Goal: Information Seeking & Learning: Learn about a topic

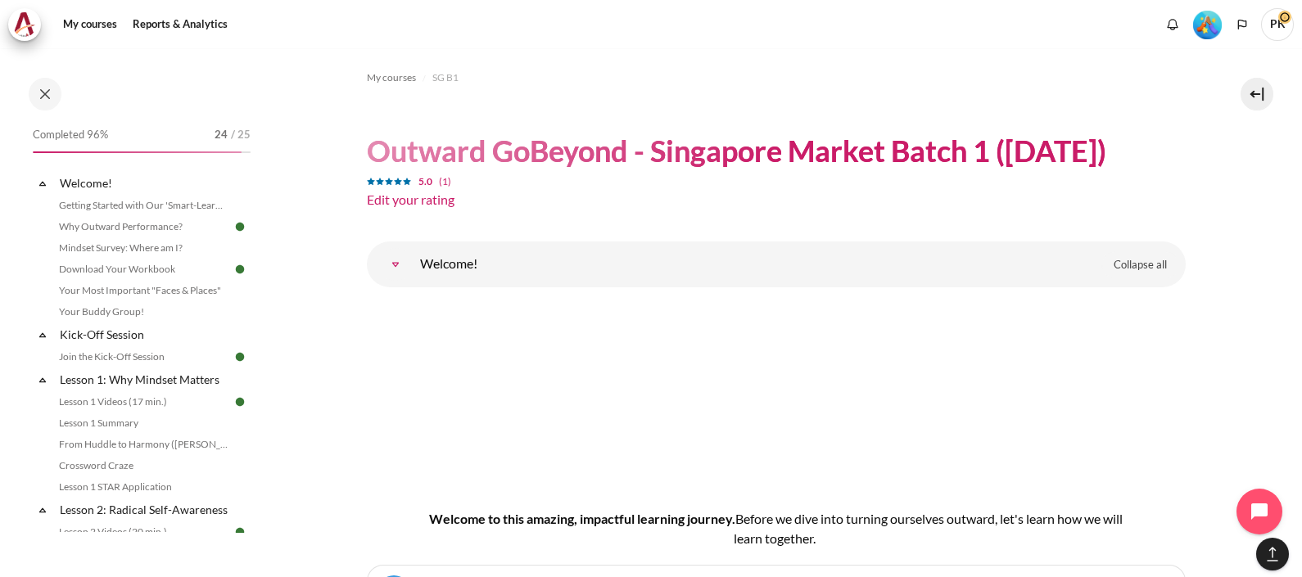
scroll to position [8597, 0]
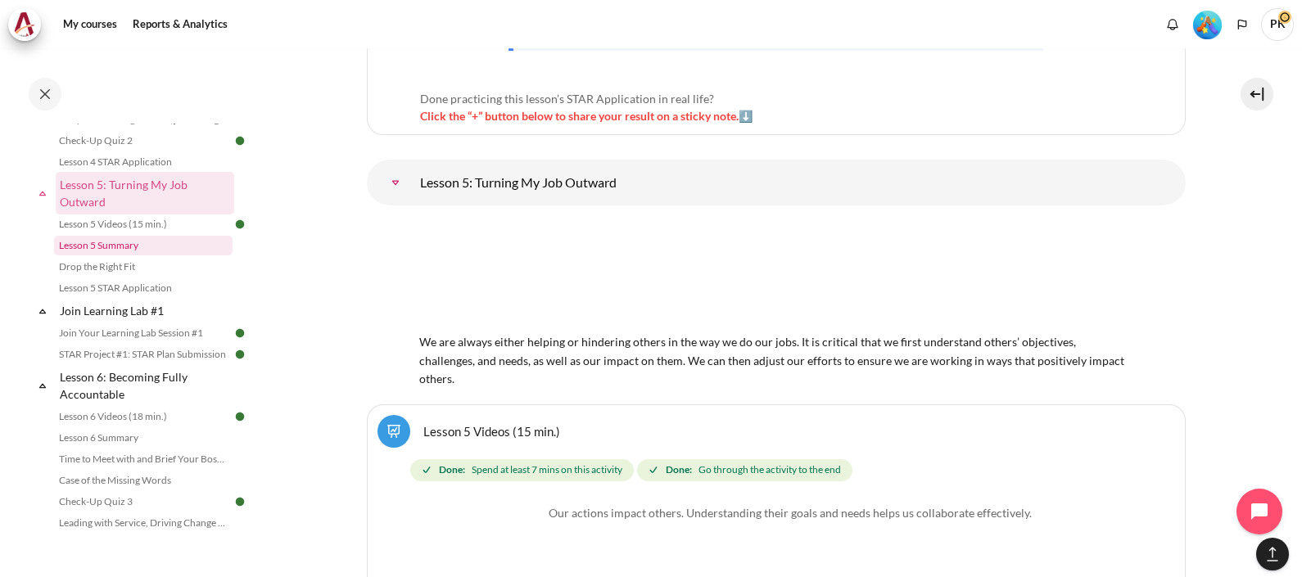
click at [127, 256] on link "Lesson 5 Summary" at bounding box center [143, 246] width 179 height 20
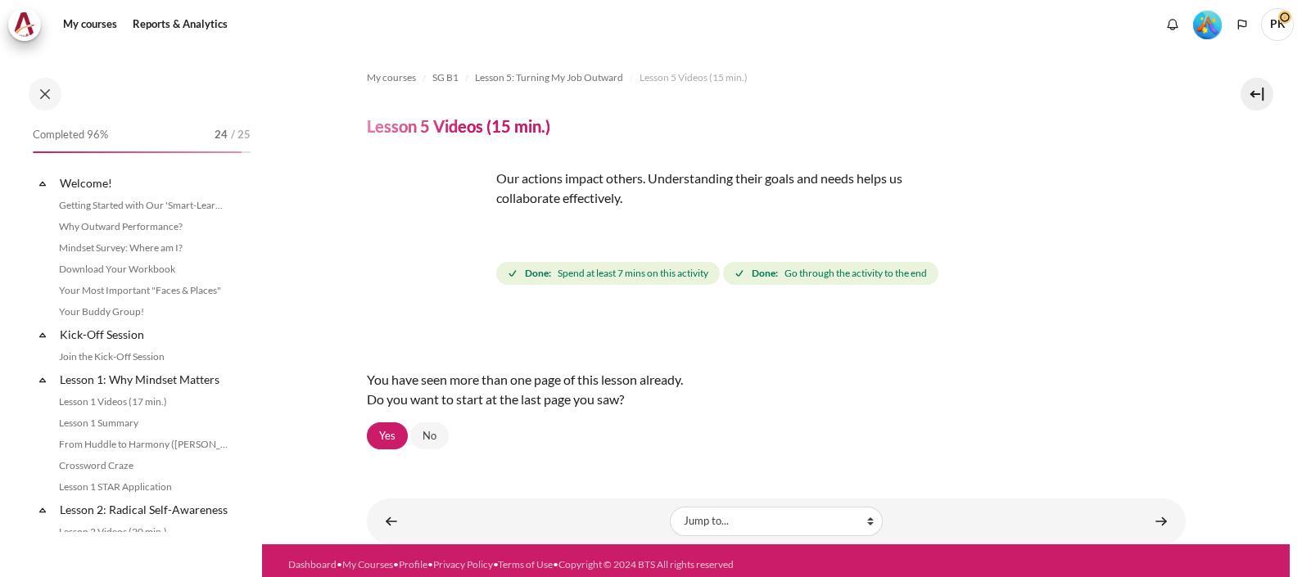
scroll to position [607, 0]
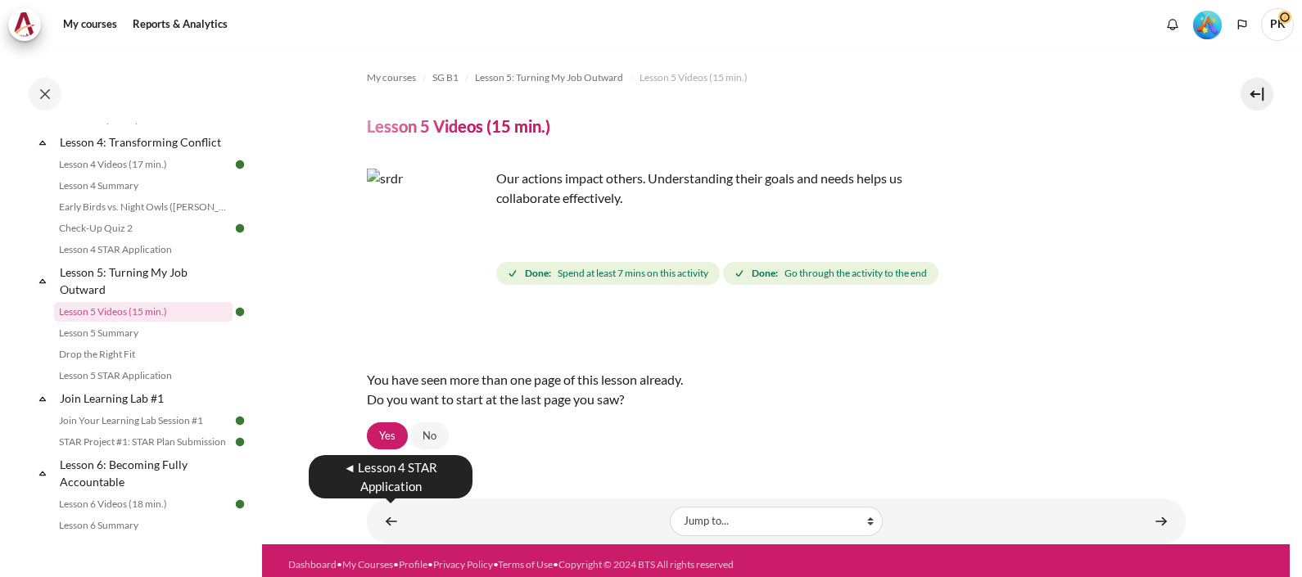
click at [387, 509] on link "Content" at bounding box center [391, 521] width 33 height 32
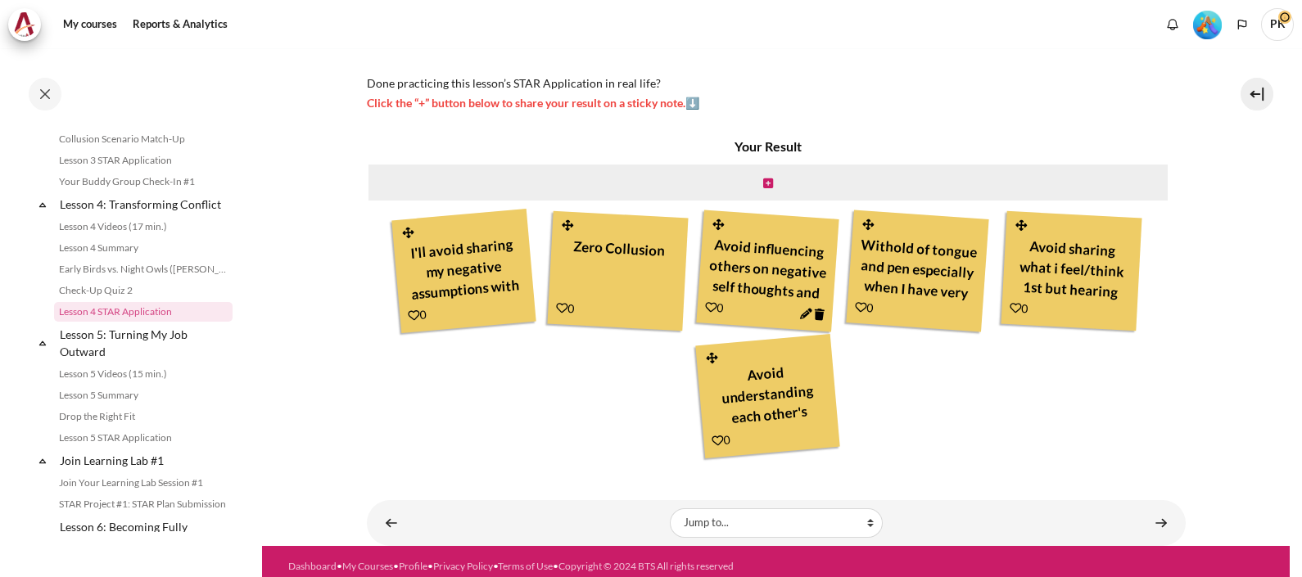
scroll to position [437, 0]
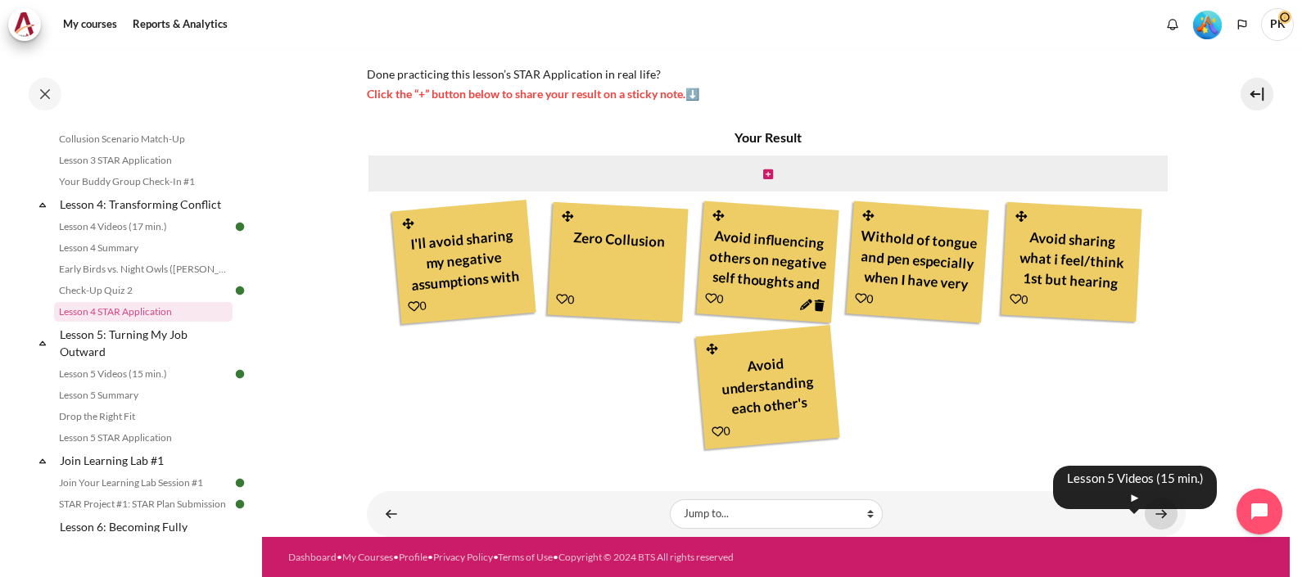
click at [1163, 510] on link "Content" at bounding box center [1161, 514] width 33 height 32
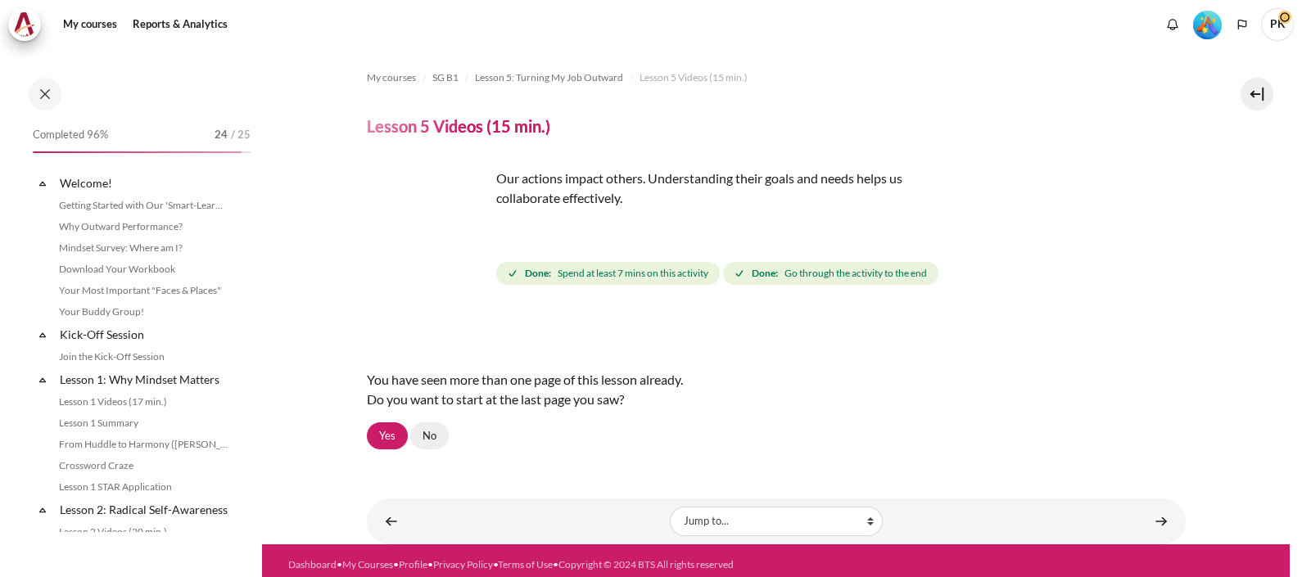
scroll to position [607, 0]
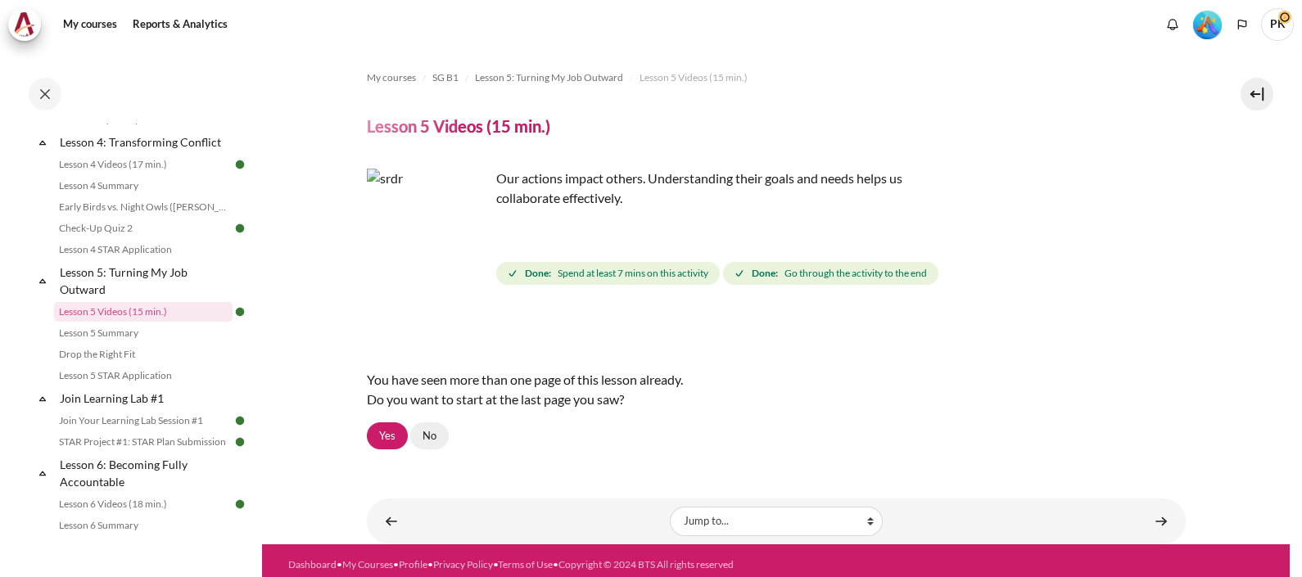
click at [437, 436] on link "No" at bounding box center [429, 437] width 38 height 28
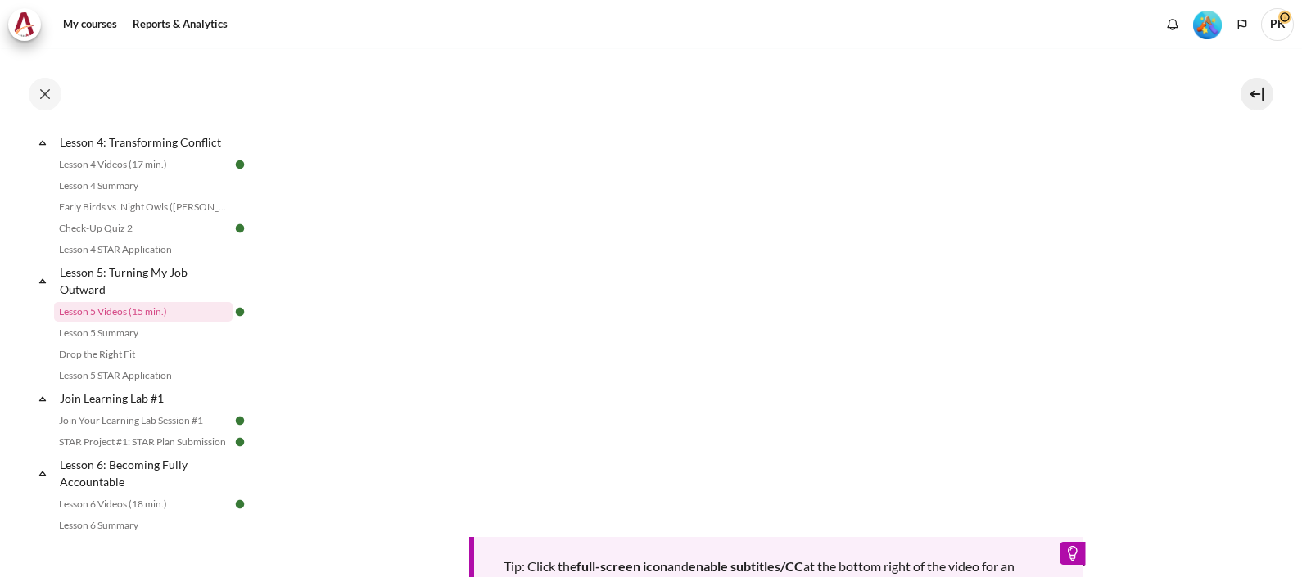
scroll to position [716, 0]
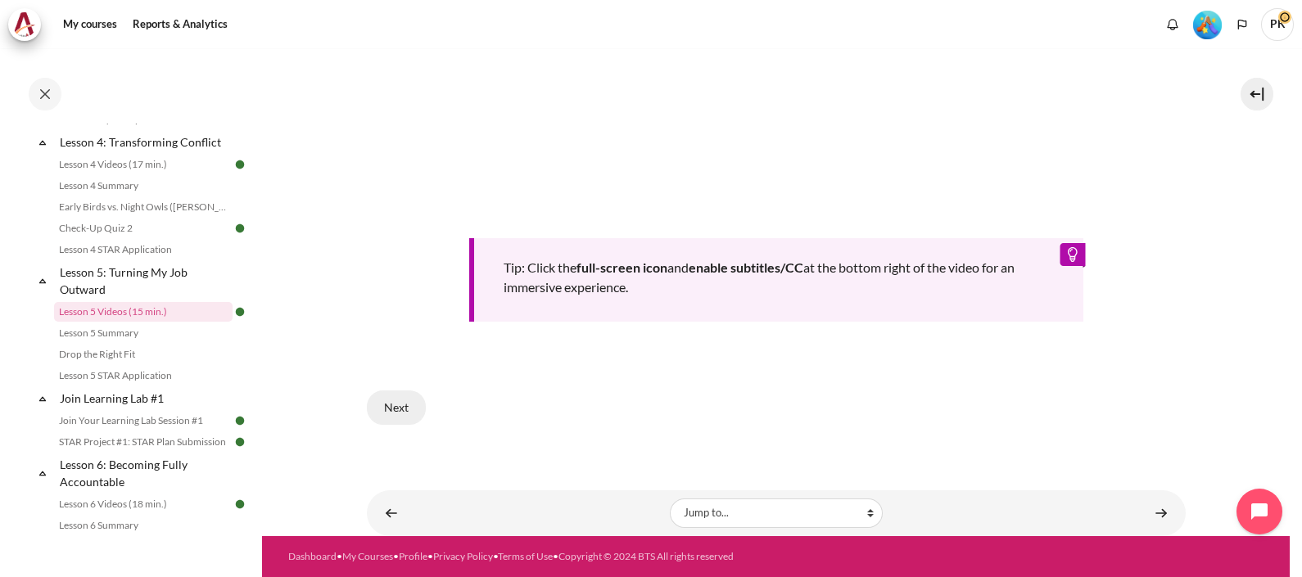
click at [407, 425] on button "Next" at bounding box center [396, 408] width 59 height 34
click at [405, 422] on button "Next" at bounding box center [396, 408] width 59 height 34
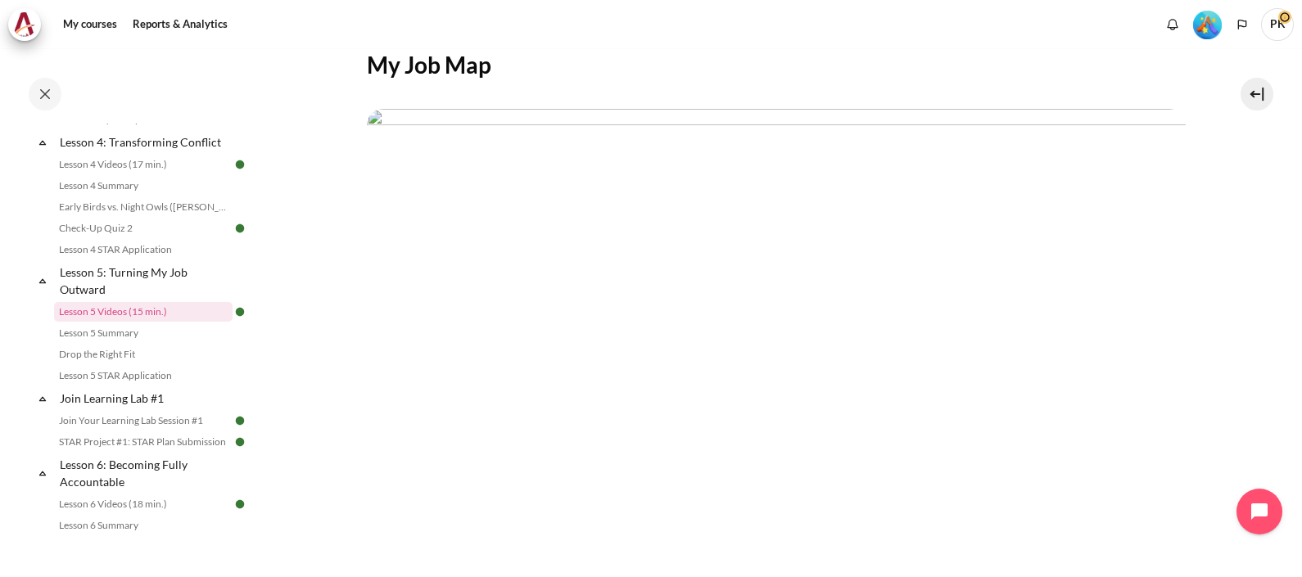
scroll to position [512, 0]
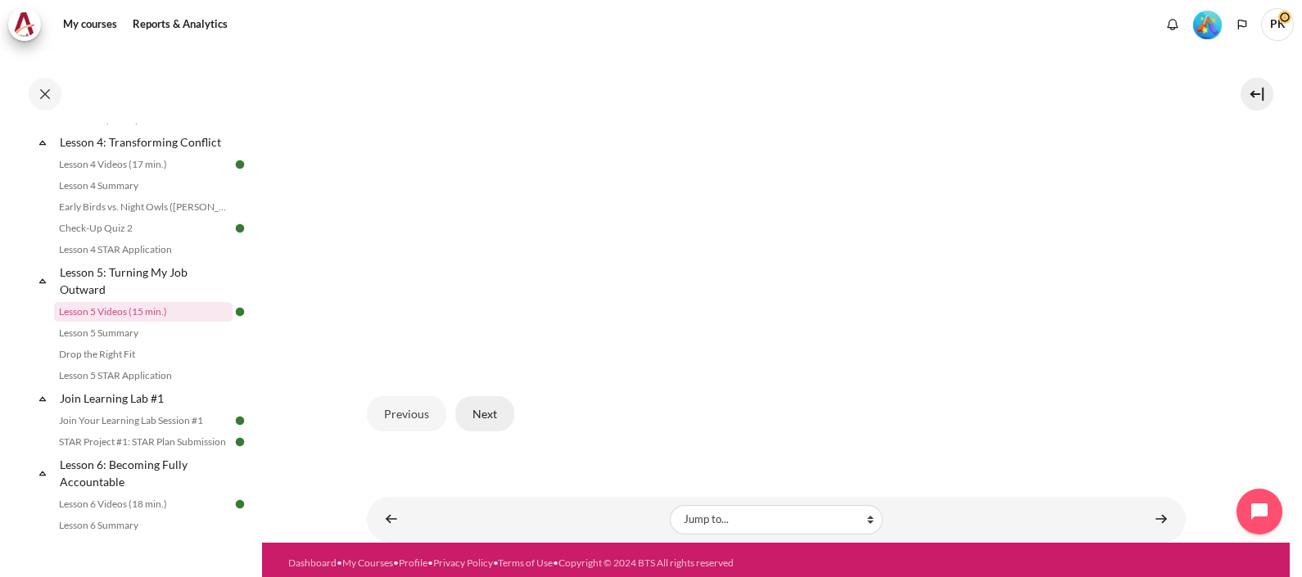
click at [487, 405] on button "Next" at bounding box center [484, 413] width 59 height 34
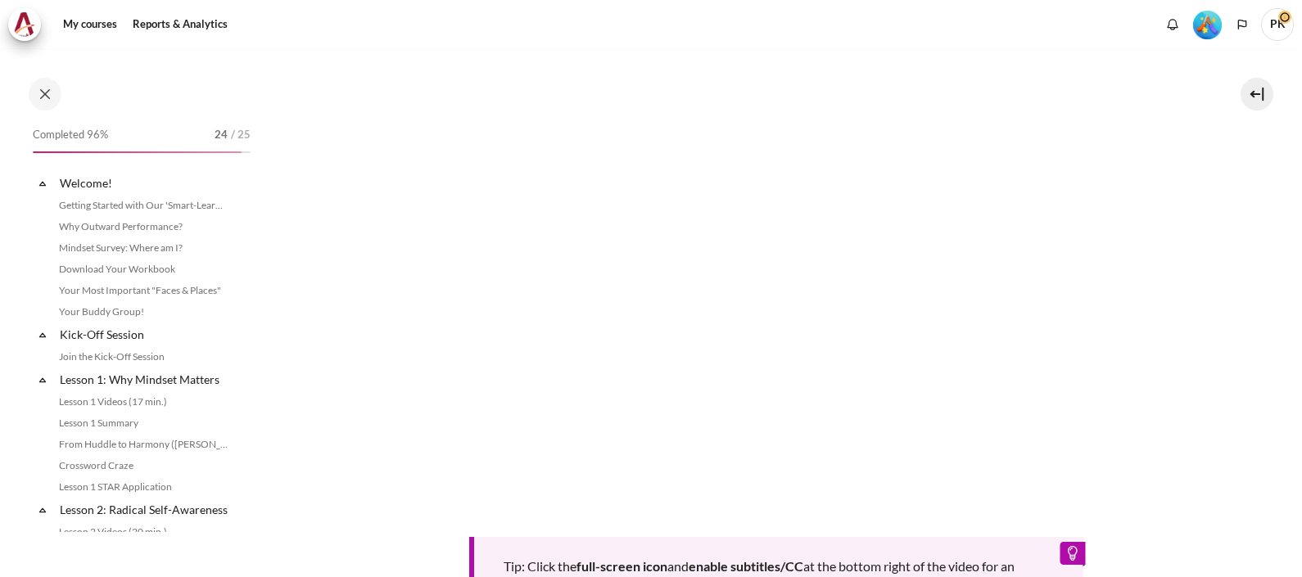
scroll to position [614, 0]
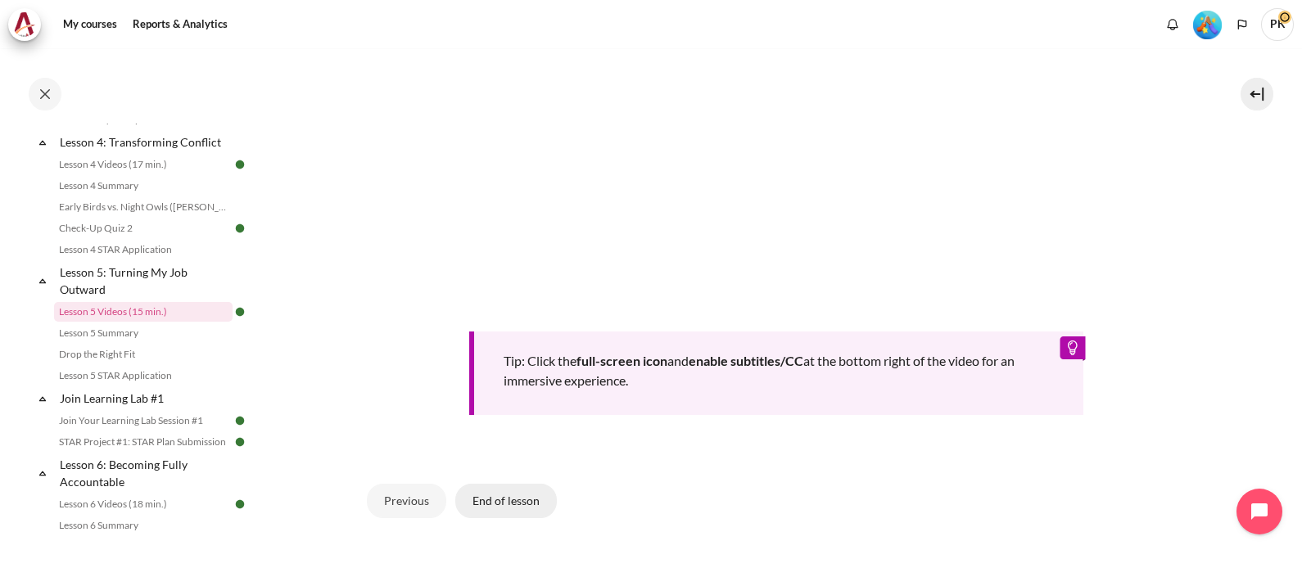
click at [505, 496] on button "End of lesson" at bounding box center [506, 501] width 102 height 34
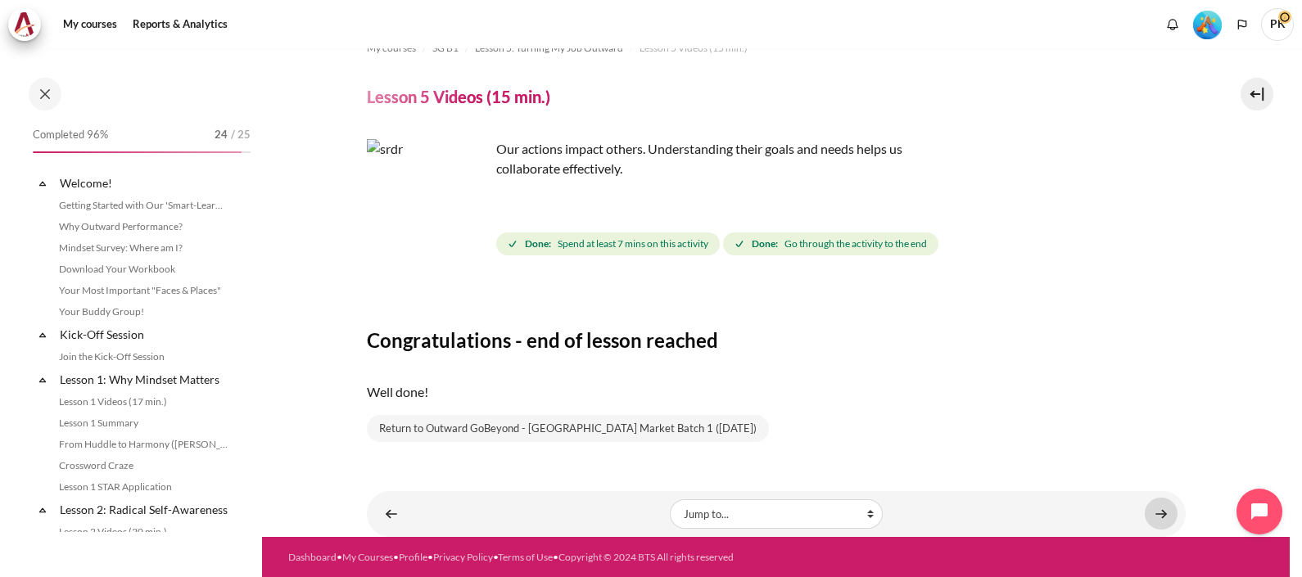
scroll to position [607, 0]
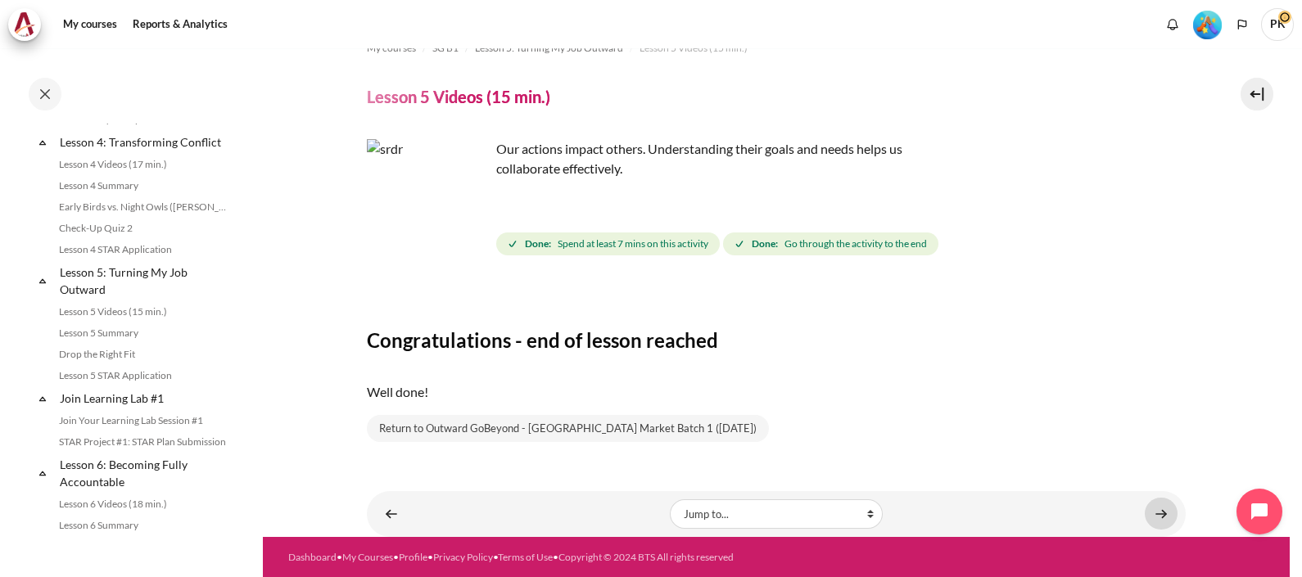
click at [1159, 513] on link "Content" at bounding box center [1161, 514] width 33 height 32
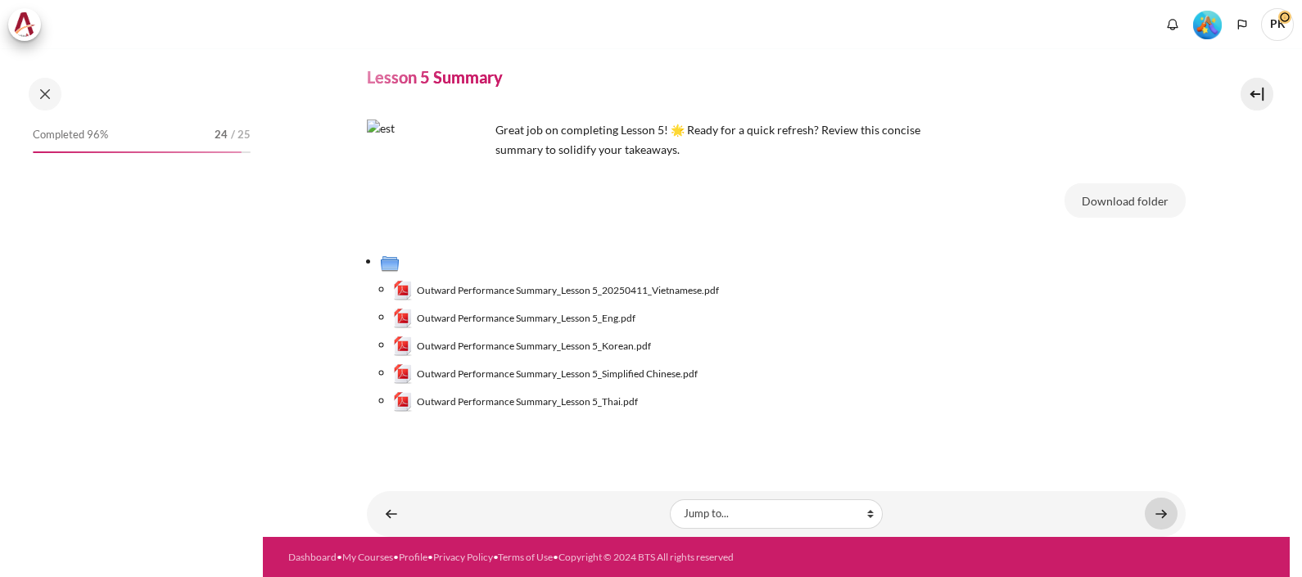
click at [1145, 512] on link "Content" at bounding box center [1161, 514] width 33 height 32
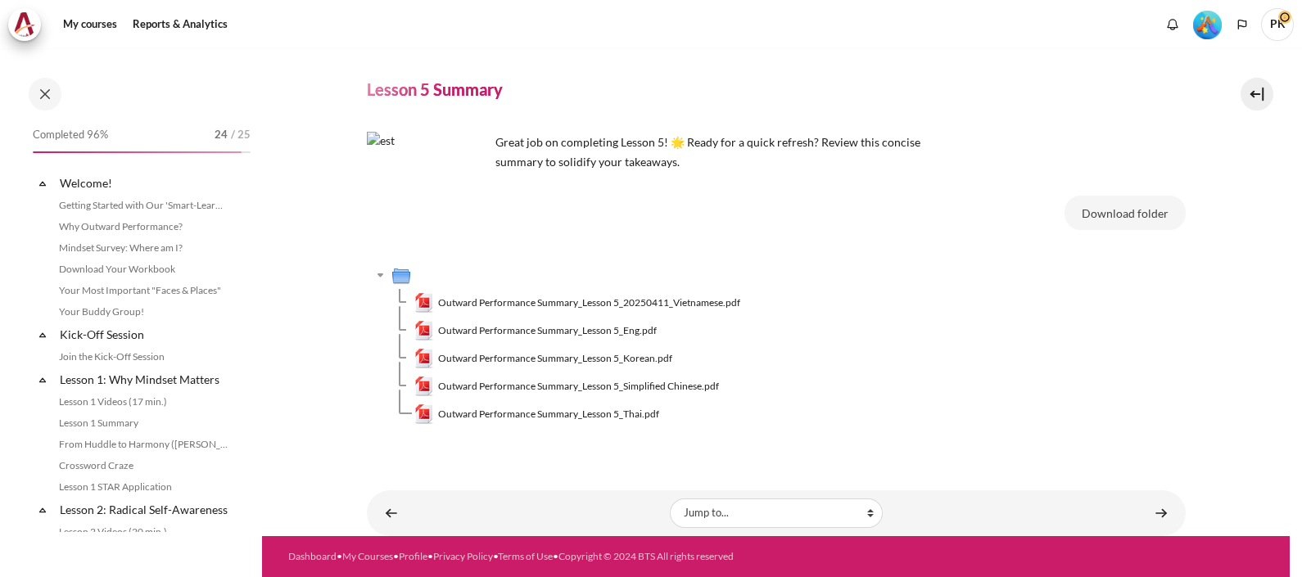
scroll to position [628, 0]
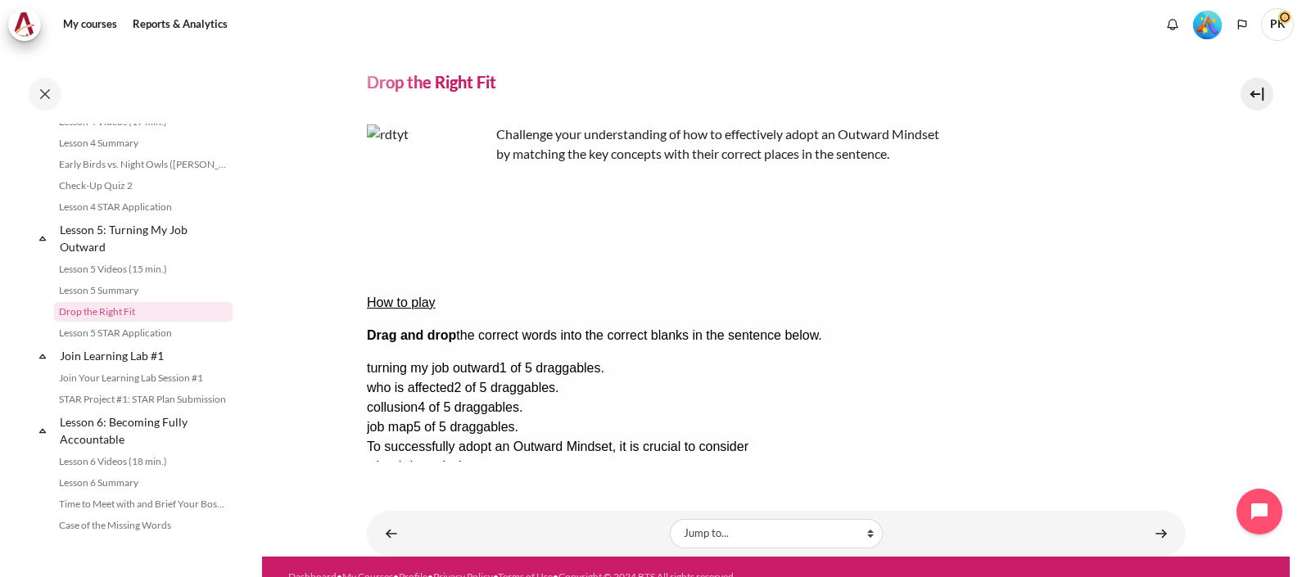
scroll to position [65, 0]
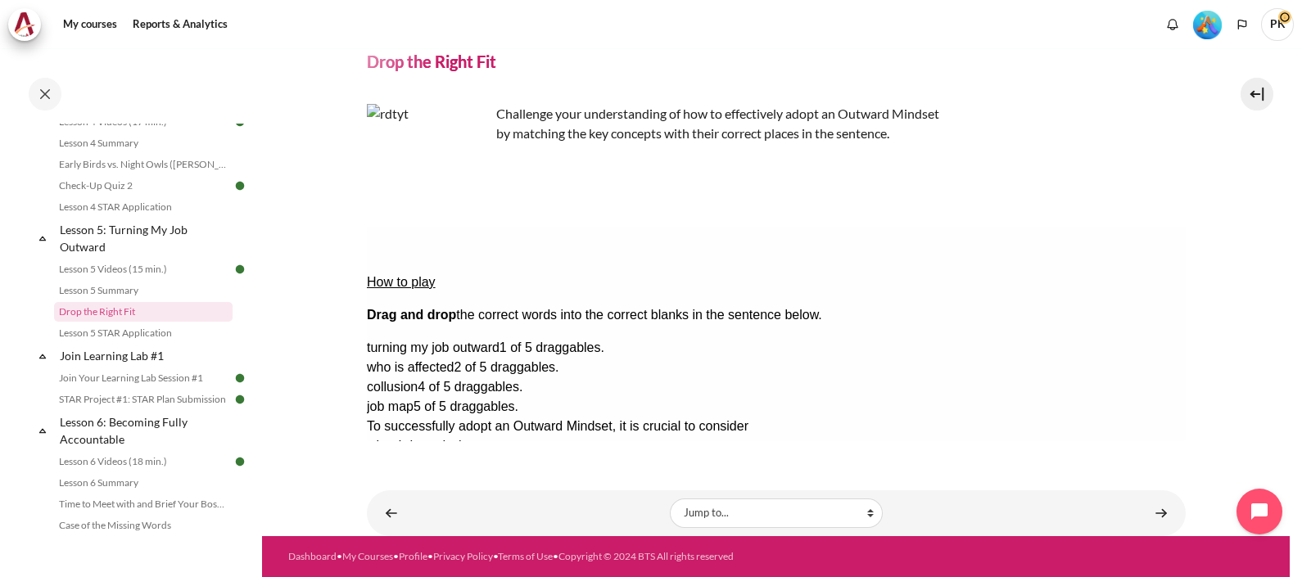
click at [915, 535] on div "Check Check the answers. The responses will be marked as correct, incorrect, or…" at bounding box center [775, 545] width 819 height 20
click at [496, 437] on div "what I do and who..." at bounding box center [431, 447] width 130 height 20
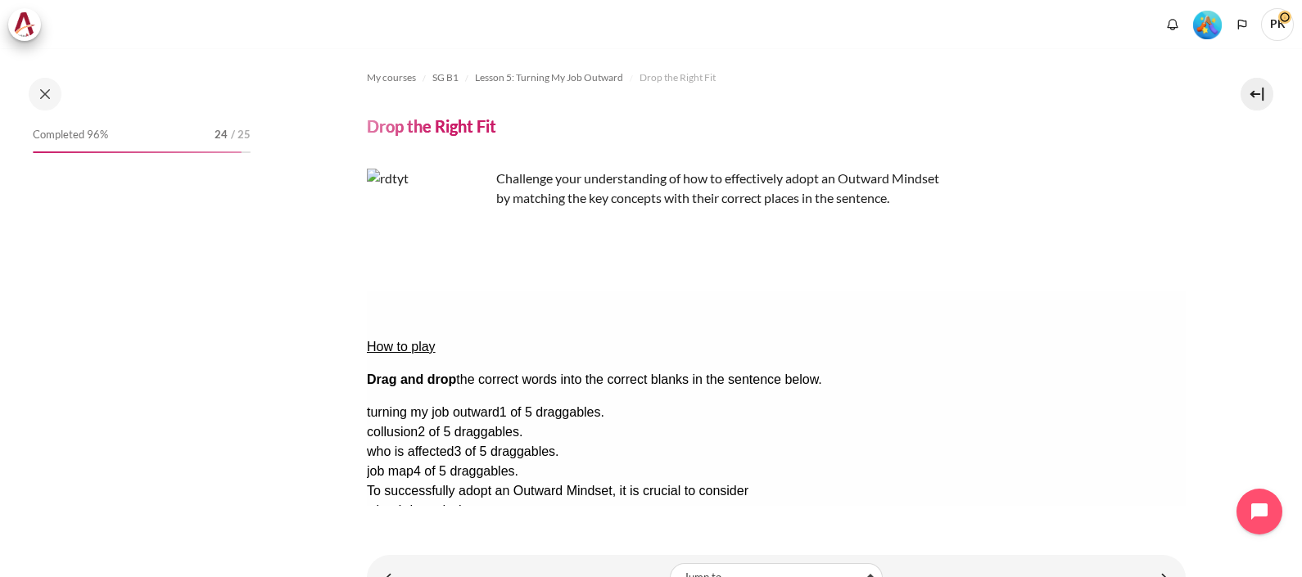
scroll to position [650, 0]
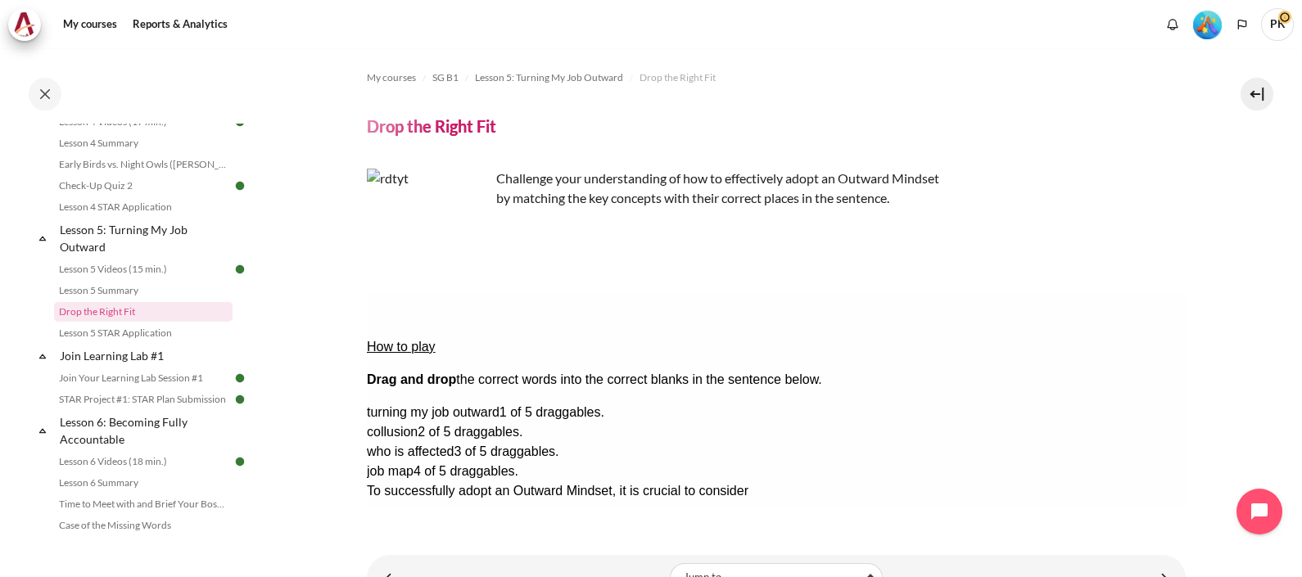
drag, startPoint x: 841, startPoint y: 363, endPoint x: 1125, endPoint y: 482, distance: 308.4
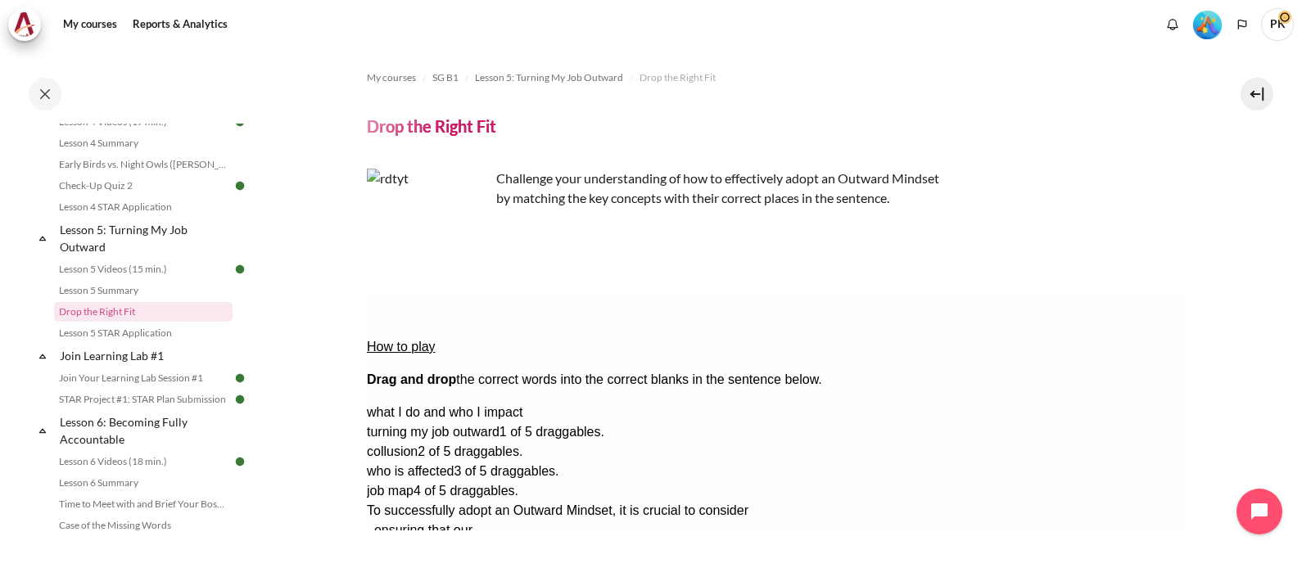
click at [1261, 274] on section "My courses SG B1 Lesson 5: Turning My Job Outward Drop the Right Fit Drop the R…" at bounding box center [776, 336] width 1028 height 577
drag, startPoint x: 356, startPoint y: 127, endPoint x: 526, endPoint y: 125, distance: 169.6
click at [526, 125] on section "My courses SG B1 Lesson 5: Turning My Job Outward Drop the Right Fit Drop the R…" at bounding box center [776, 336] width 1028 height 577
copy h4 "Drop the Right Fit"
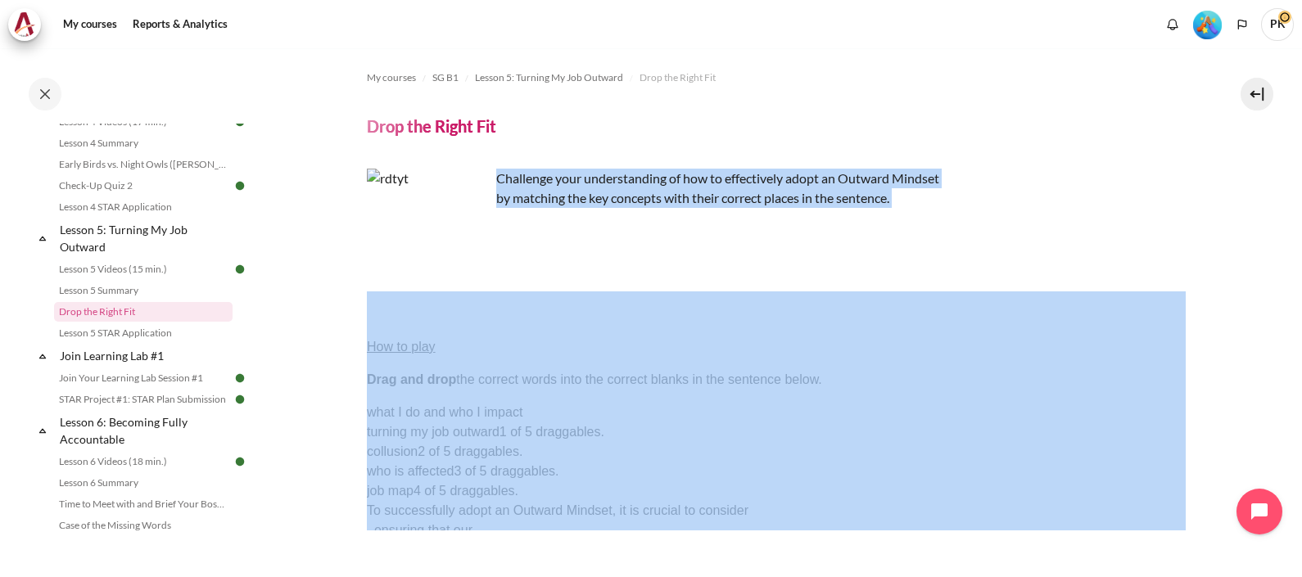
drag, startPoint x: 496, startPoint y: 176, endPoint x: 568, endPoint y: 233, distance: 92.1
click at [568, 233] on div "My courses SG B1 Lesson 5: Turning My Job Outward Drop the Right Fit Drop the R…" at bounding box center [776, 301] width 819 height 507
copy div "Challenge your understanding of how to effectively adopt an Outward Mindset by …"
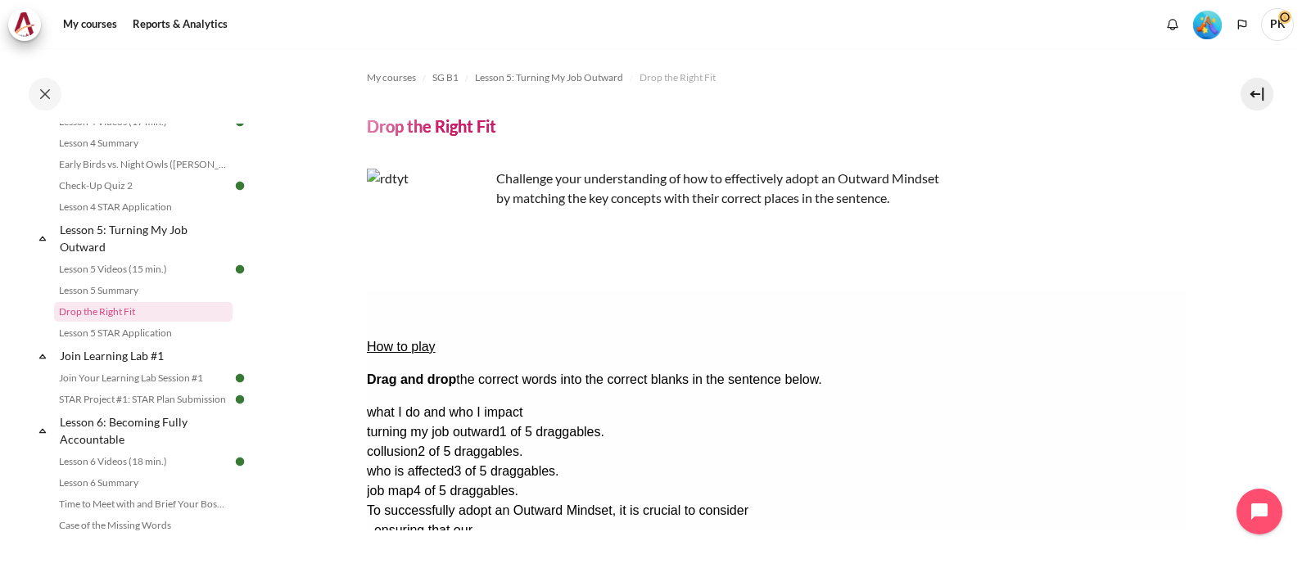
drag, startPoint x: 366, startPoint y: 311, endPoint x: 949, endPoint y: 324, distance: 583.3
click at [949, 324] on div "How to play Drag and drop the correct words into the correct blanks in the sent…" at bounding box center [775, 347] width 819 height 85
copy div "How to play Drag and drop the correct words into the correct blanks in the sent…"
click at [1206, 215] on section "My courses SG B1 Lesson 5: Turning My Job Outward Drop the Right Fit Drop the R…" at bounding box center [776, 336] width 1028 height 577
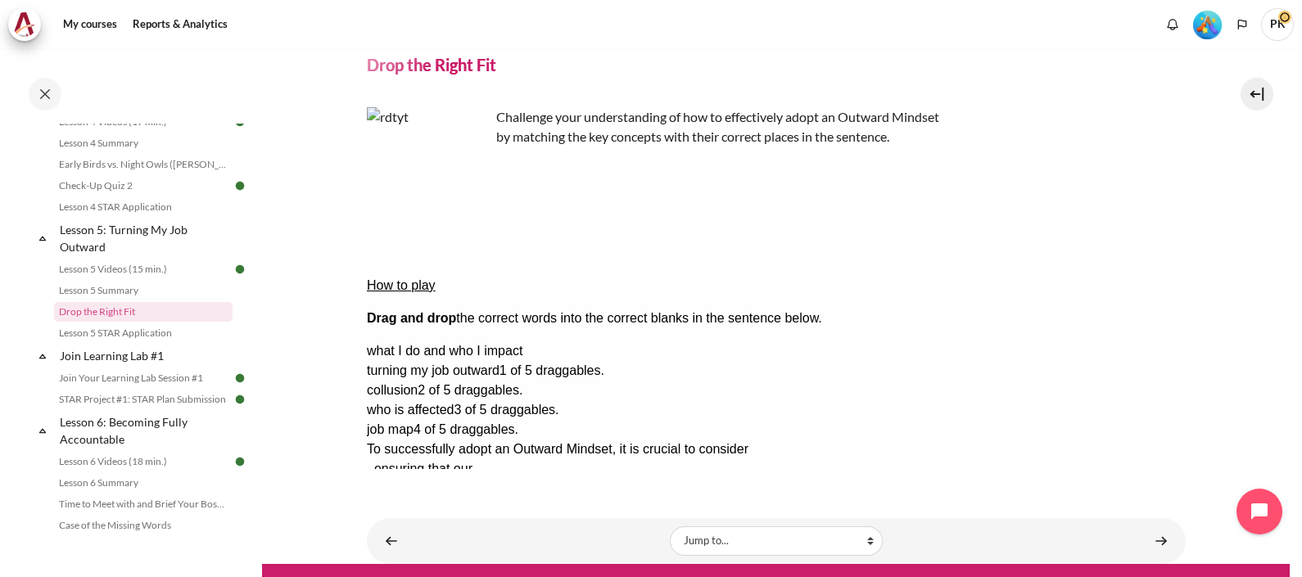
scroll to position [89, 0]
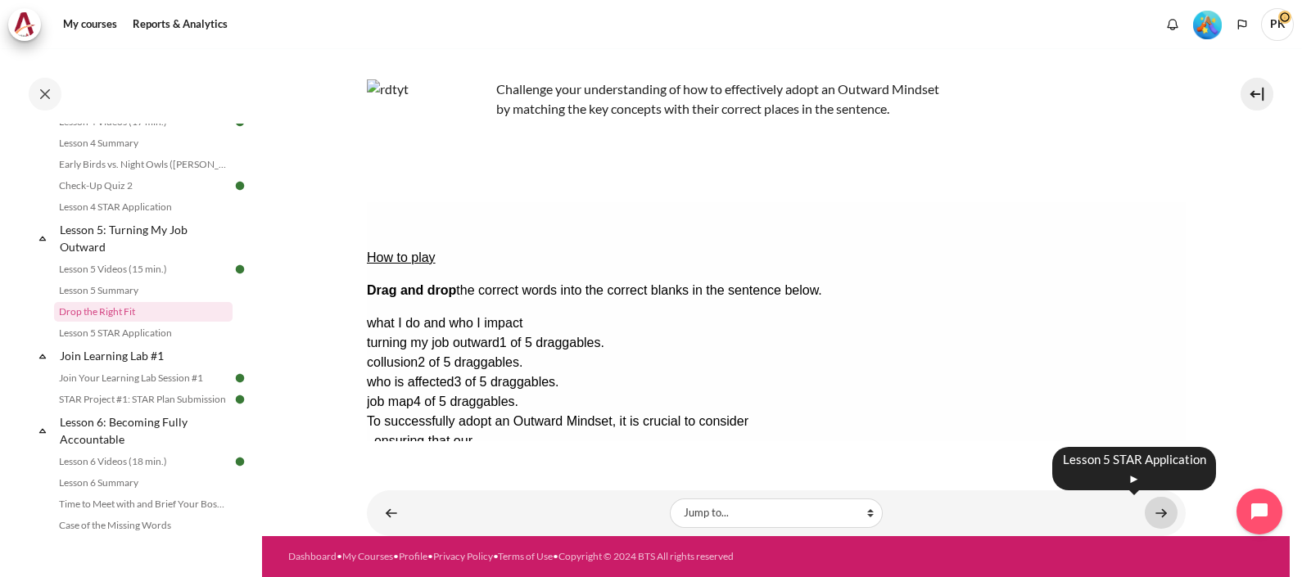
click at [1147, 510] on link "Content" at bounding box center [1161, 513] width 33 height 32
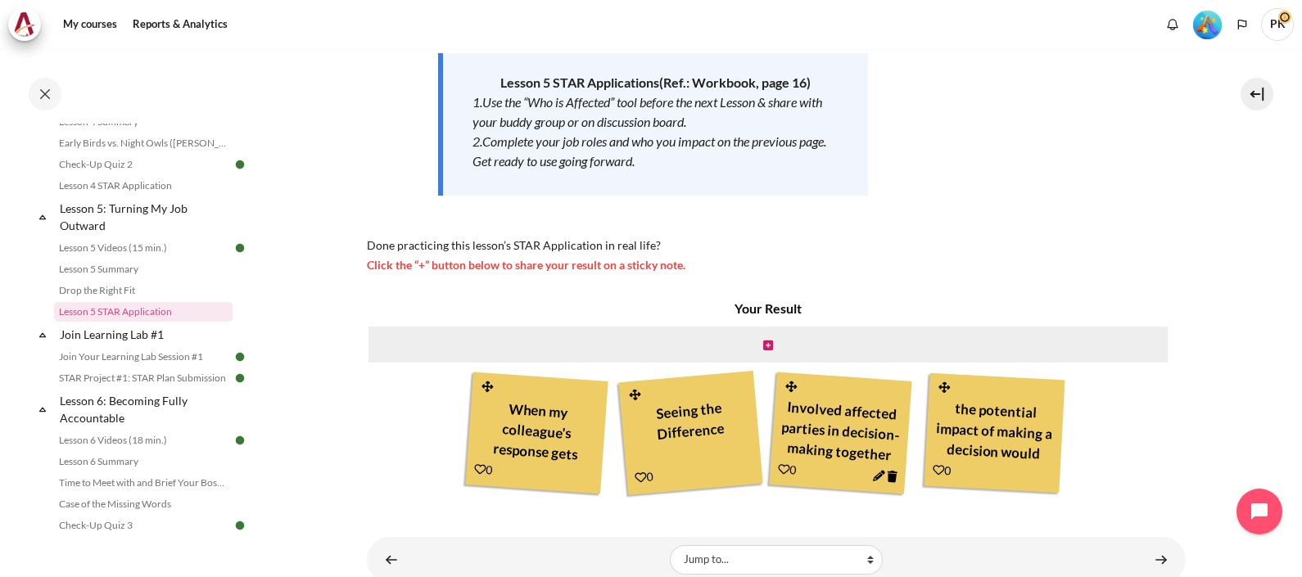
scroll to position [311, 0]
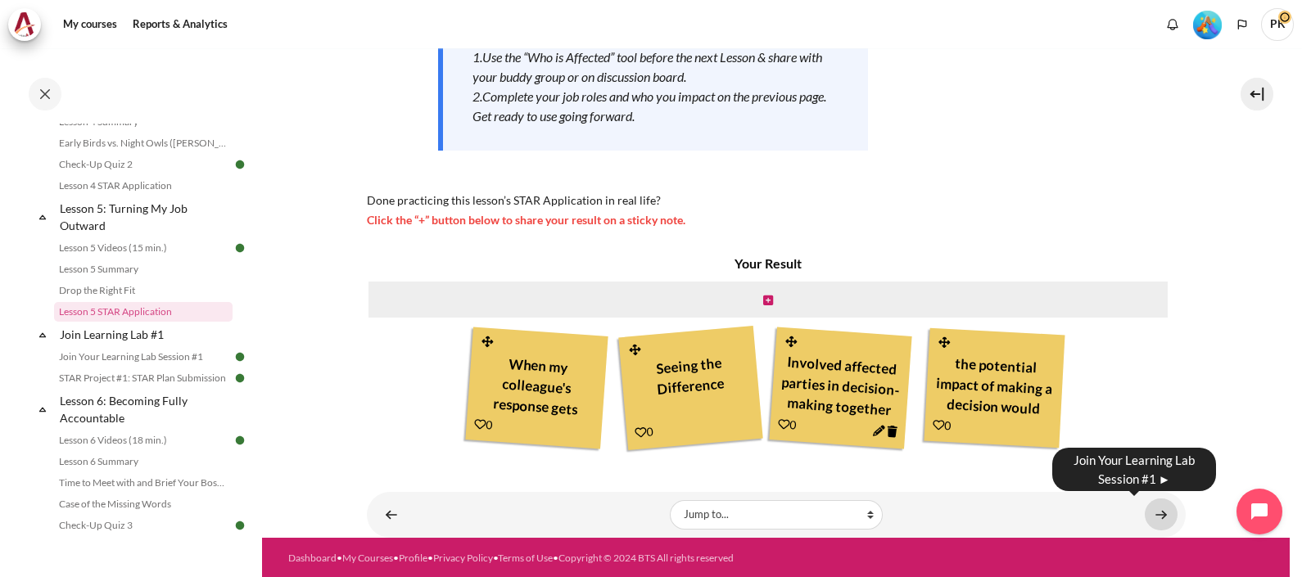
click at [1152, 514] on link "Content" at bounding box center [1161, 515] width 33 height 32
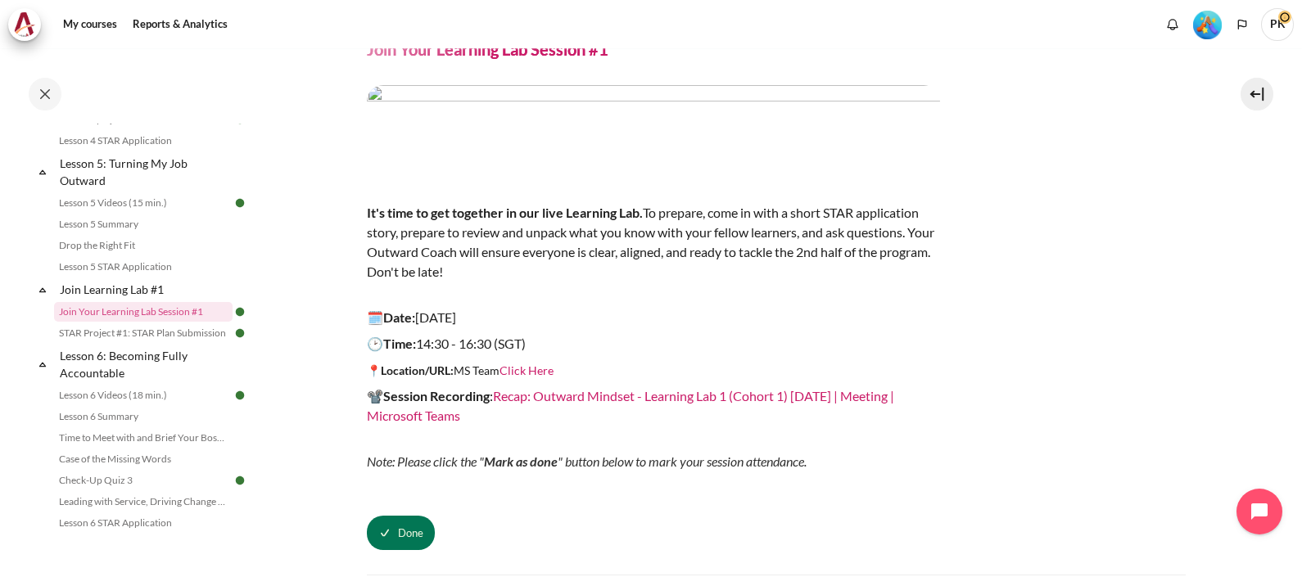
scroll to position [102, 0]
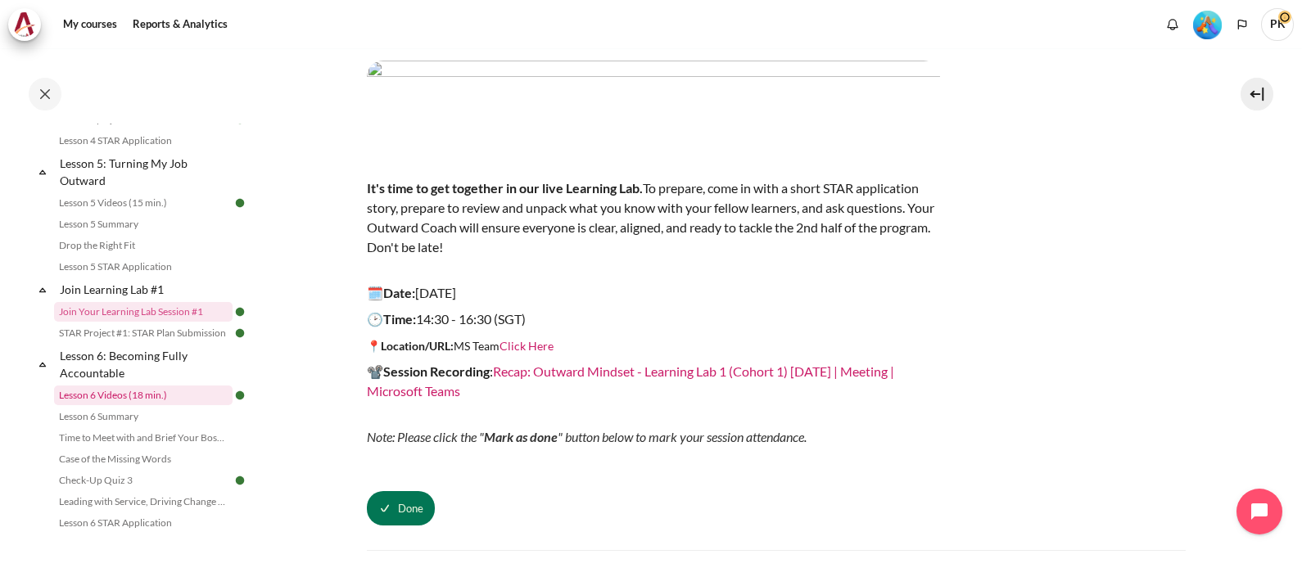
click at [74, 405] on link "Lesson 6 Videos (18 min.)" at bounding box center [143, 396] width 179 height 20
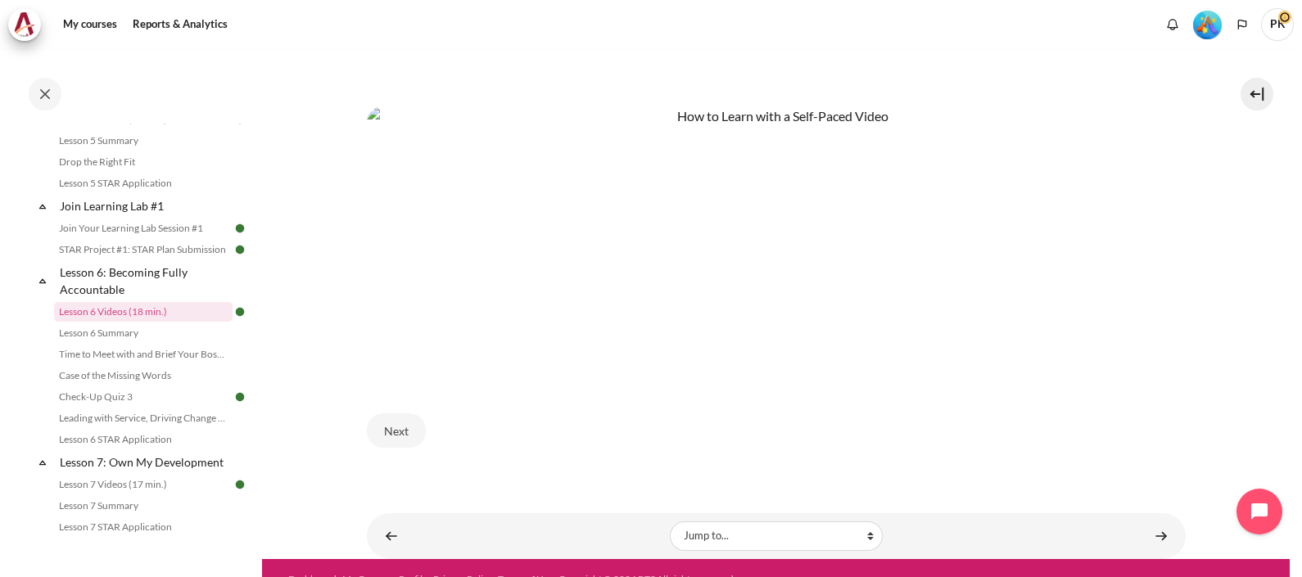
scroll to position [847, 0]
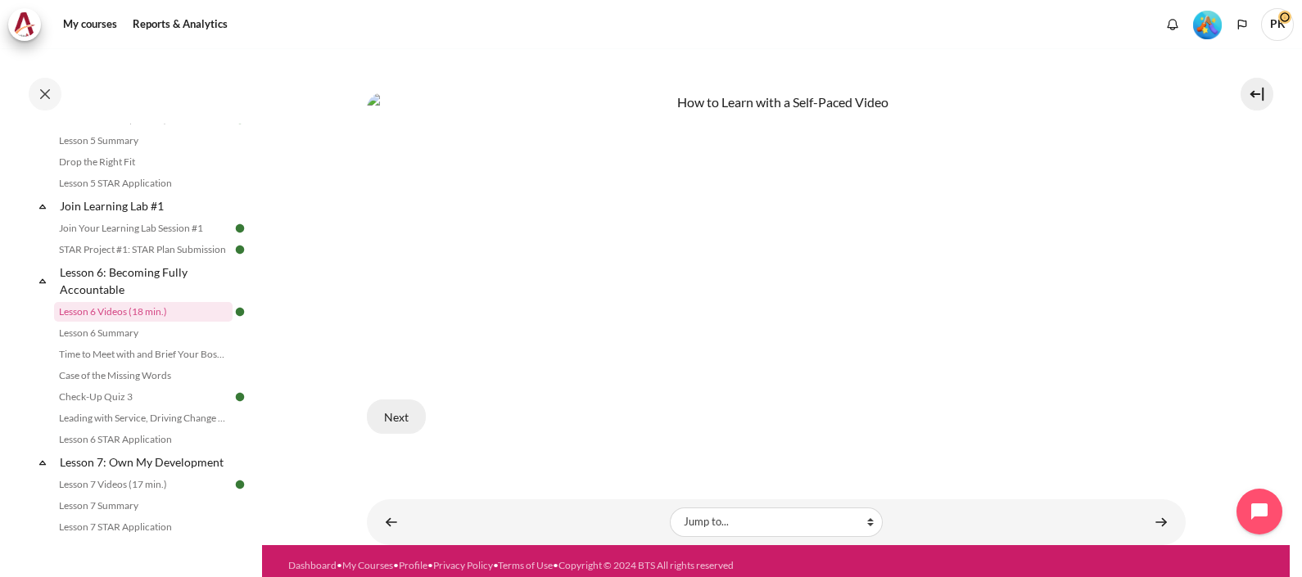
click at [383, 405] on button "Next" at bounding box center [396, 417] width 59 height 34
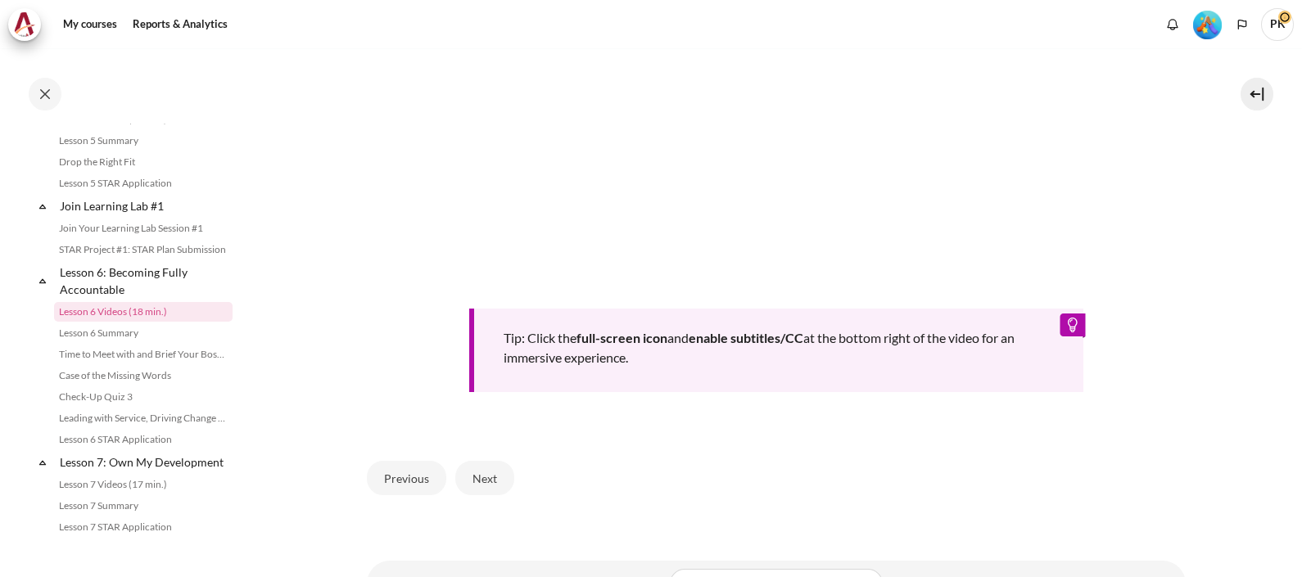
scroll to position [731, 0]
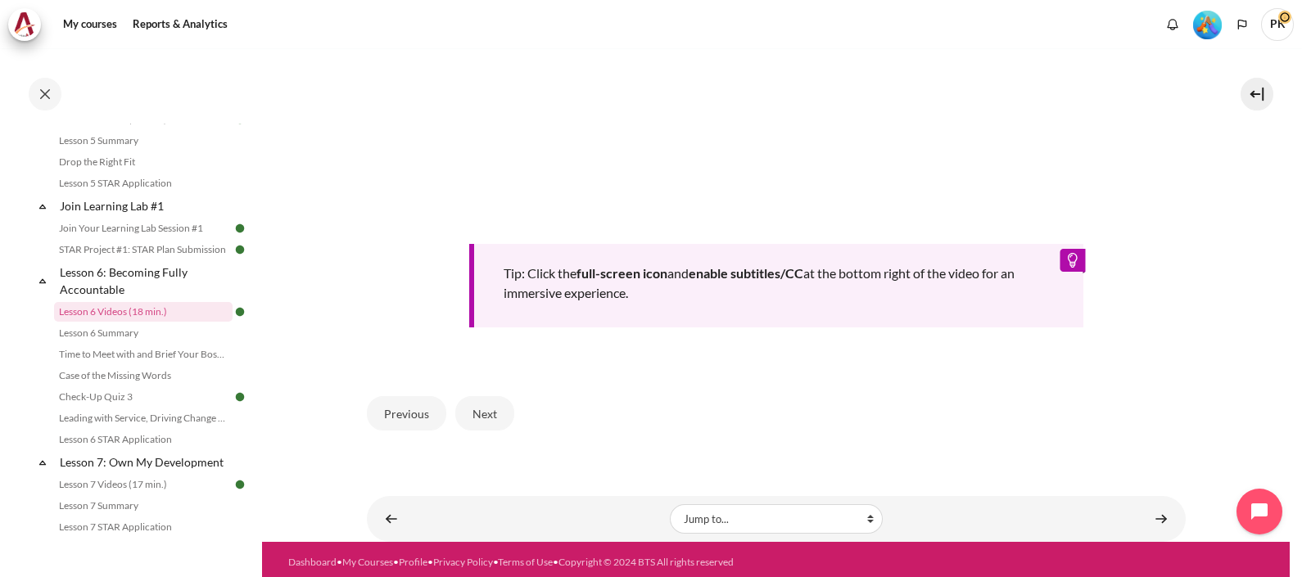
drag, startPoint x: 491, startPoint y: 407, endPoint x: 639, endPoint y: 407, distance: 148.3
click at [490, 407] on button "Next" at bounding box center [484, 413] width 59 height 34
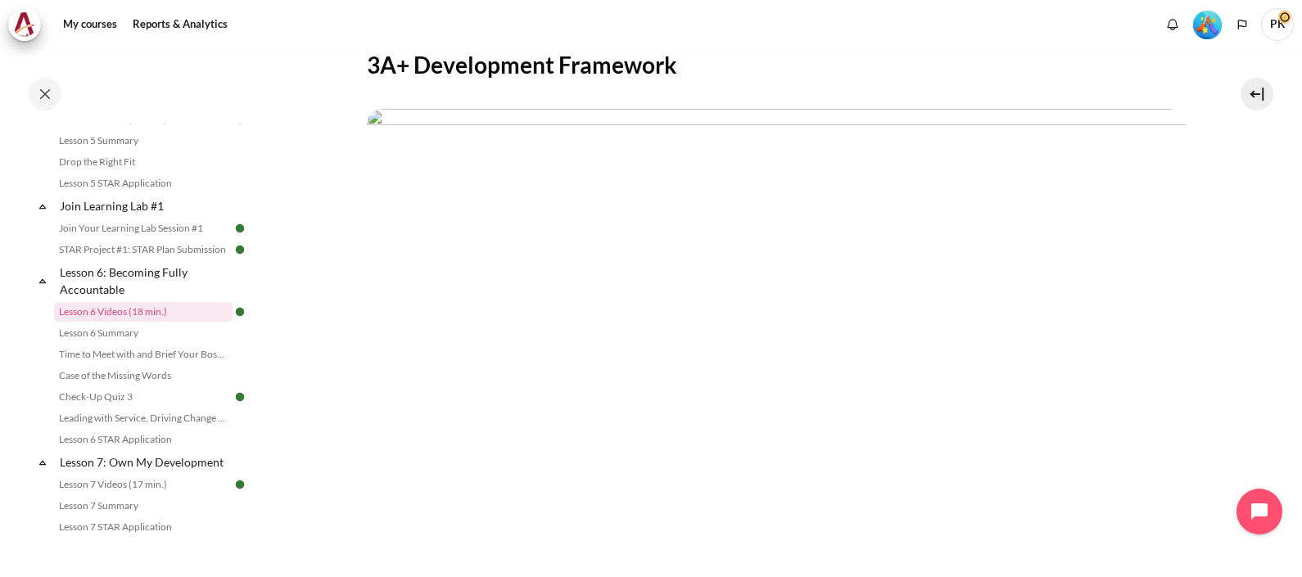
scroll to position [512, 0]
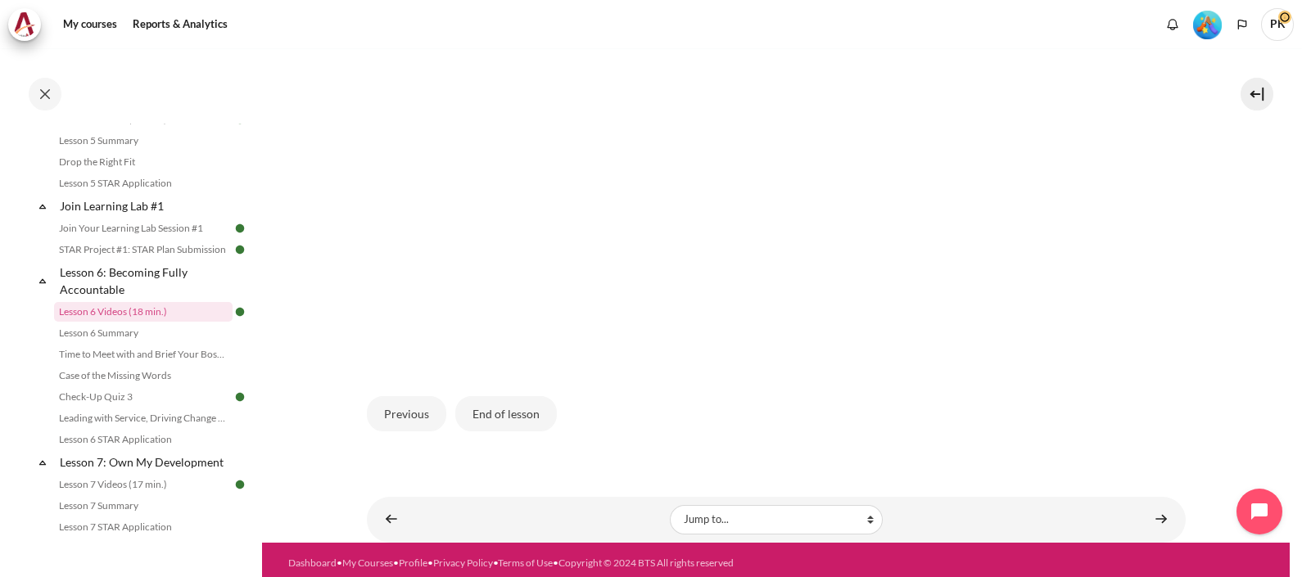
drag, startPoint x: 512, startPoint y: 400, endPoint x: 782, endPoint y: 420, distance: 271.1
click at [512, 399] on button "End of lesson" at bounding box center [506, 413] width 102 height 34
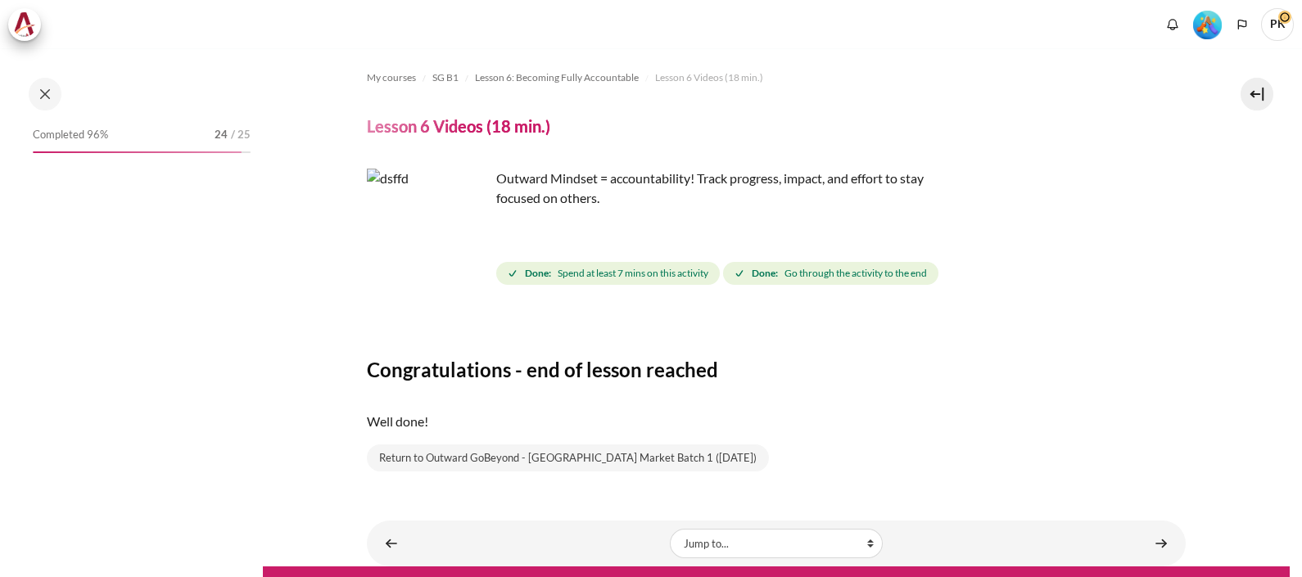
scroll to position [29, 0]
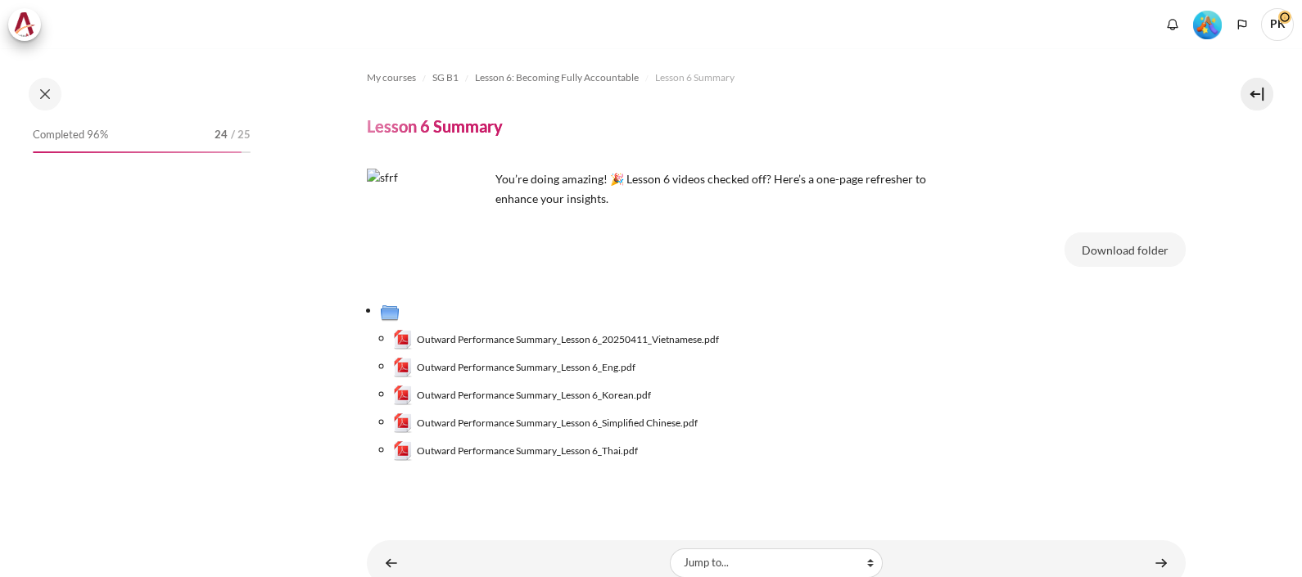
scroll to position [49, 0]
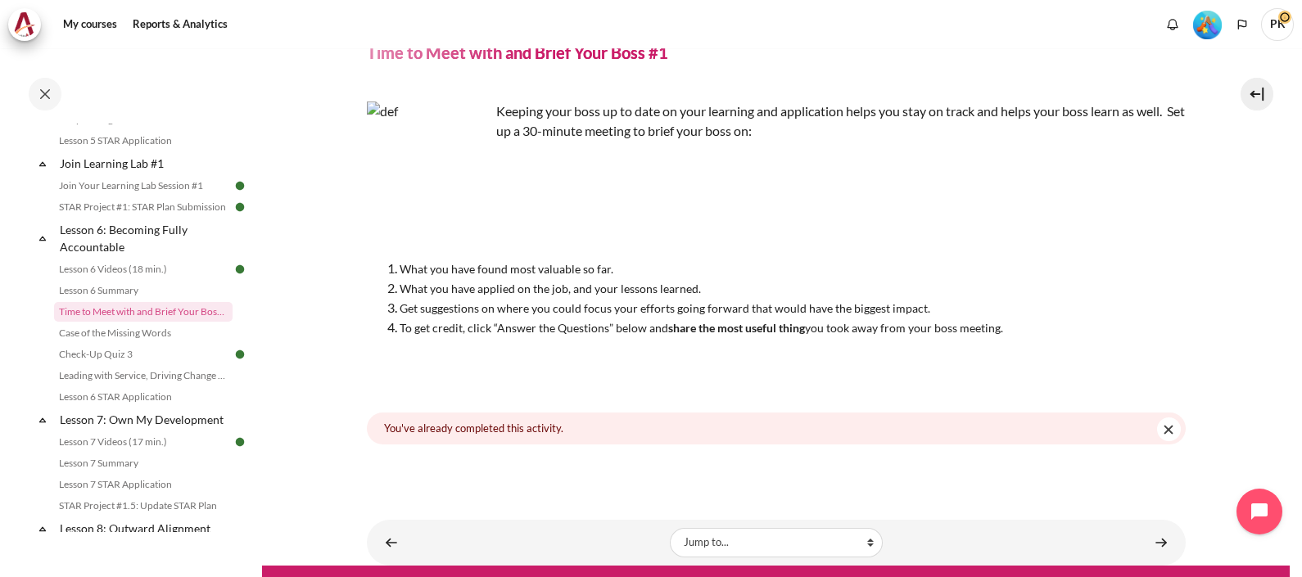
scroll to position [102, 0]
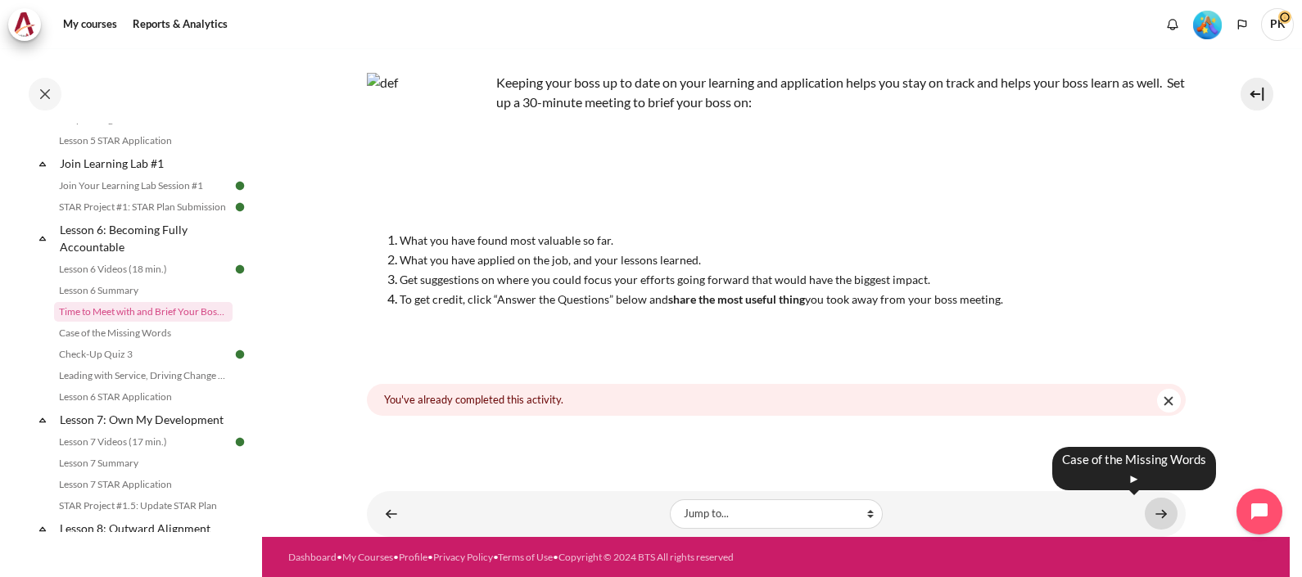
click at [1150, 512] on link "Content" at bounding box center [1161, 514] width 33 height 32
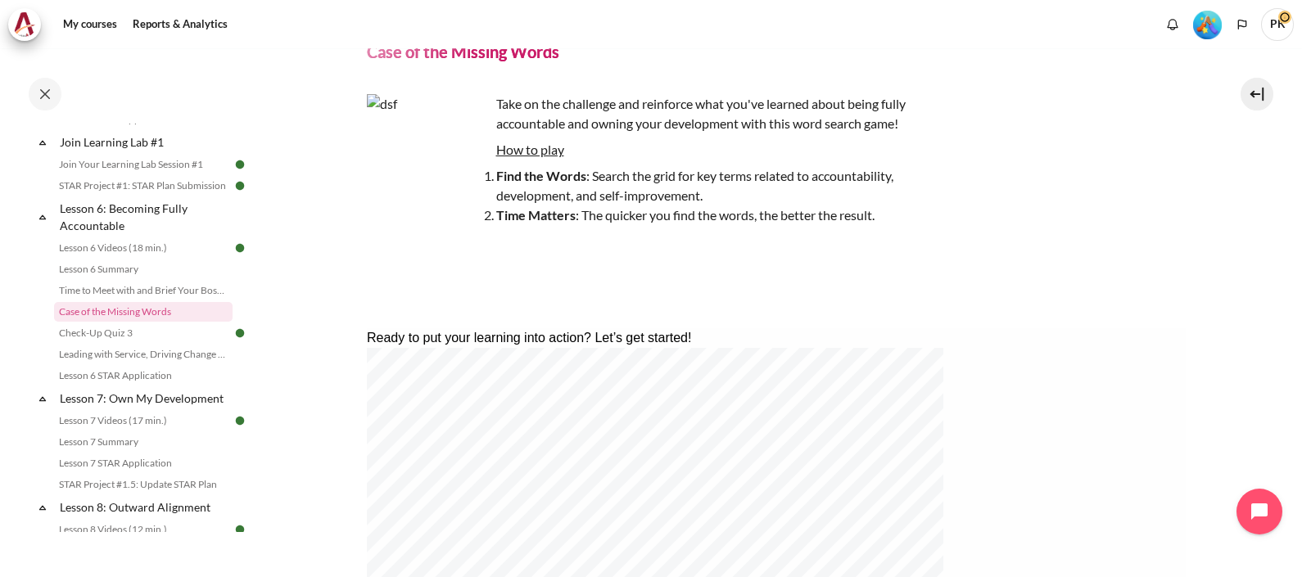
scroll to position [30, 0]
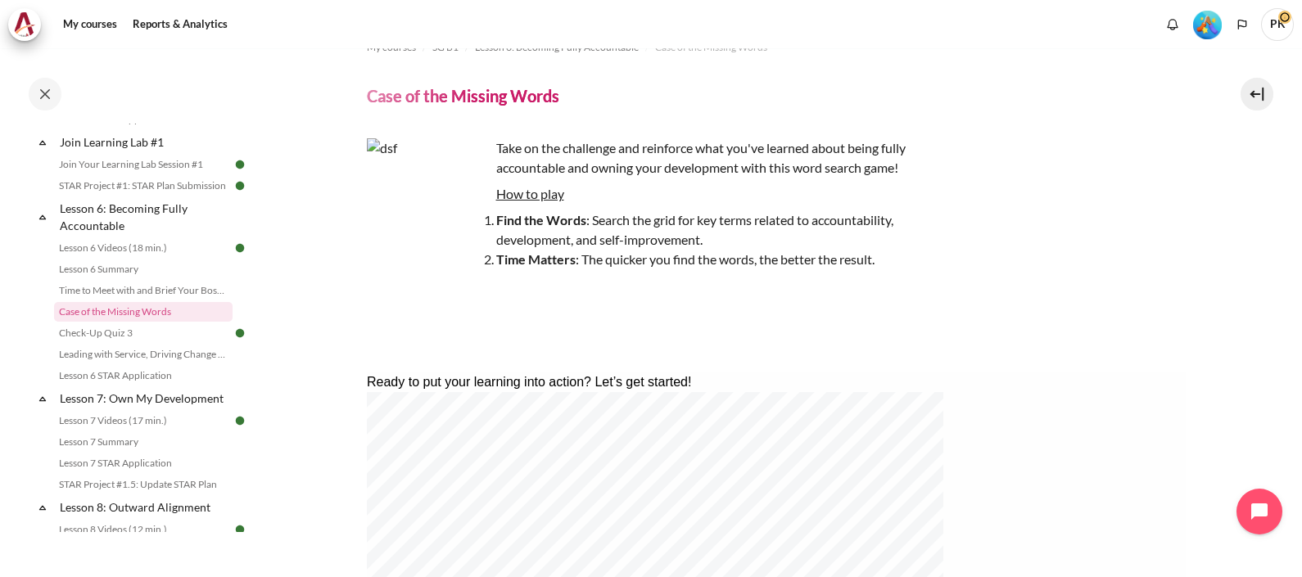
click at [499, 197] on u "How to play" at bounding box center [530, 194] width 68 height 16
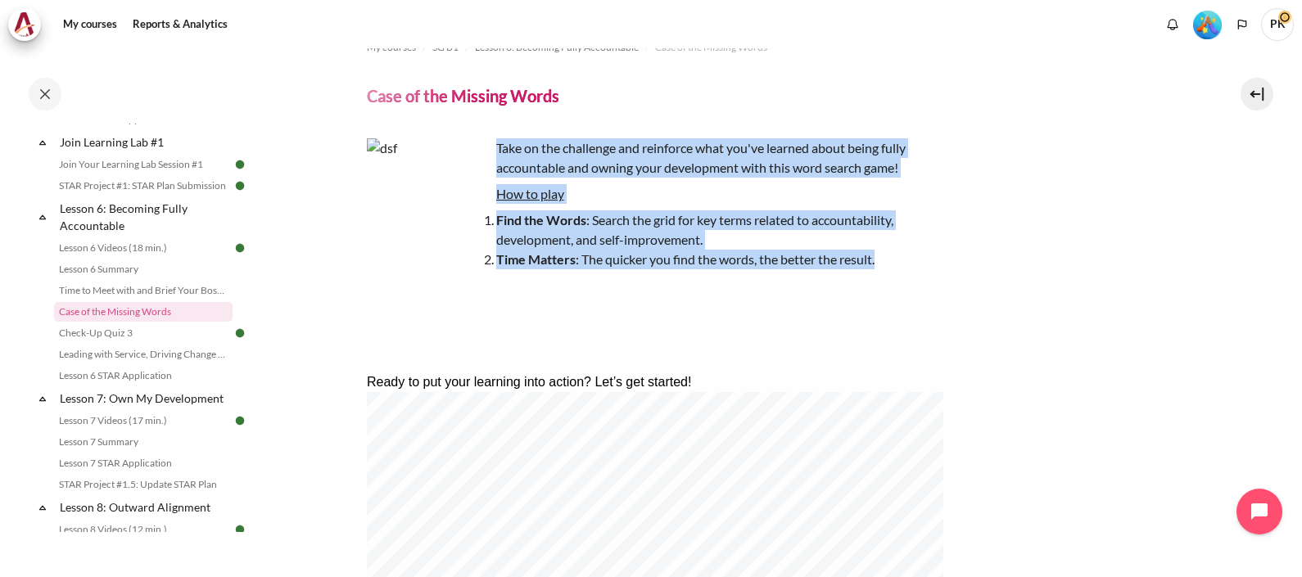
drag, startPoint x: 496, startPoint y: 143, endPoint x: 891, endPoint y: 260, distance: 411.8
click at [891, 260] on div "Take on the challenge and reinforce what you've learned about being fully accou…" at bounding box center [653, 243] width 573 height 210
copy div "Take on the challenge and reinforce what you've learned about being fully accou…"
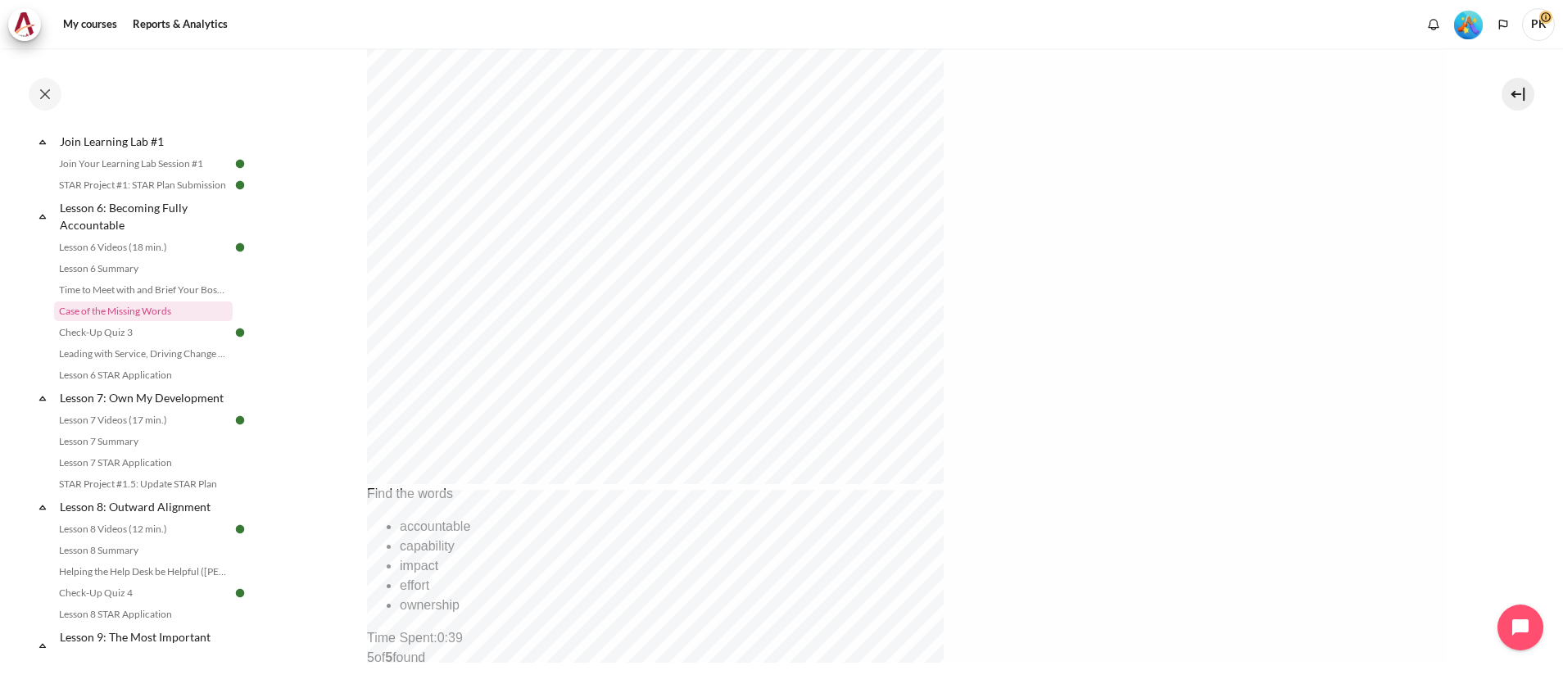
scroll to position [621, 0]
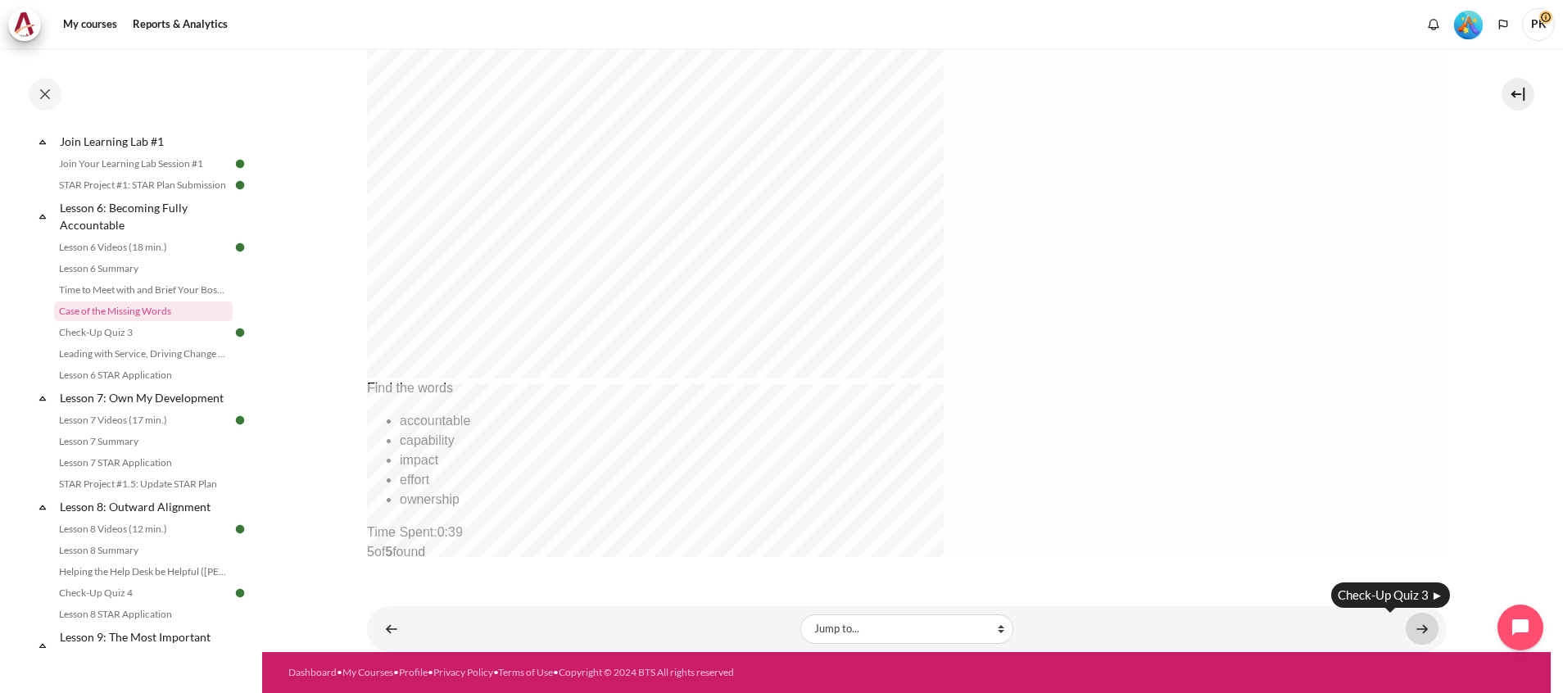
click at [1302, 577] on link "Content" at bounding box center [1422, 629] width 33 height 32
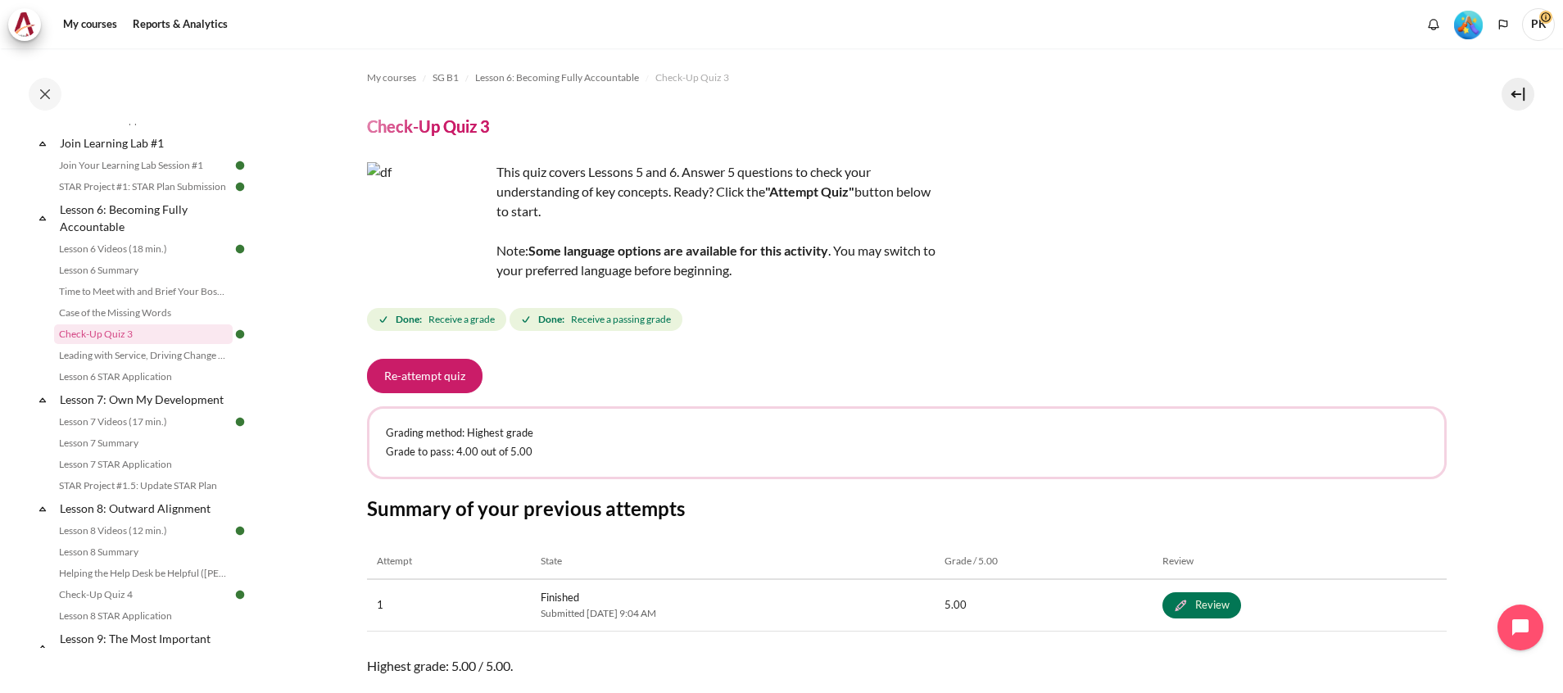
scroll to position [119, 0]
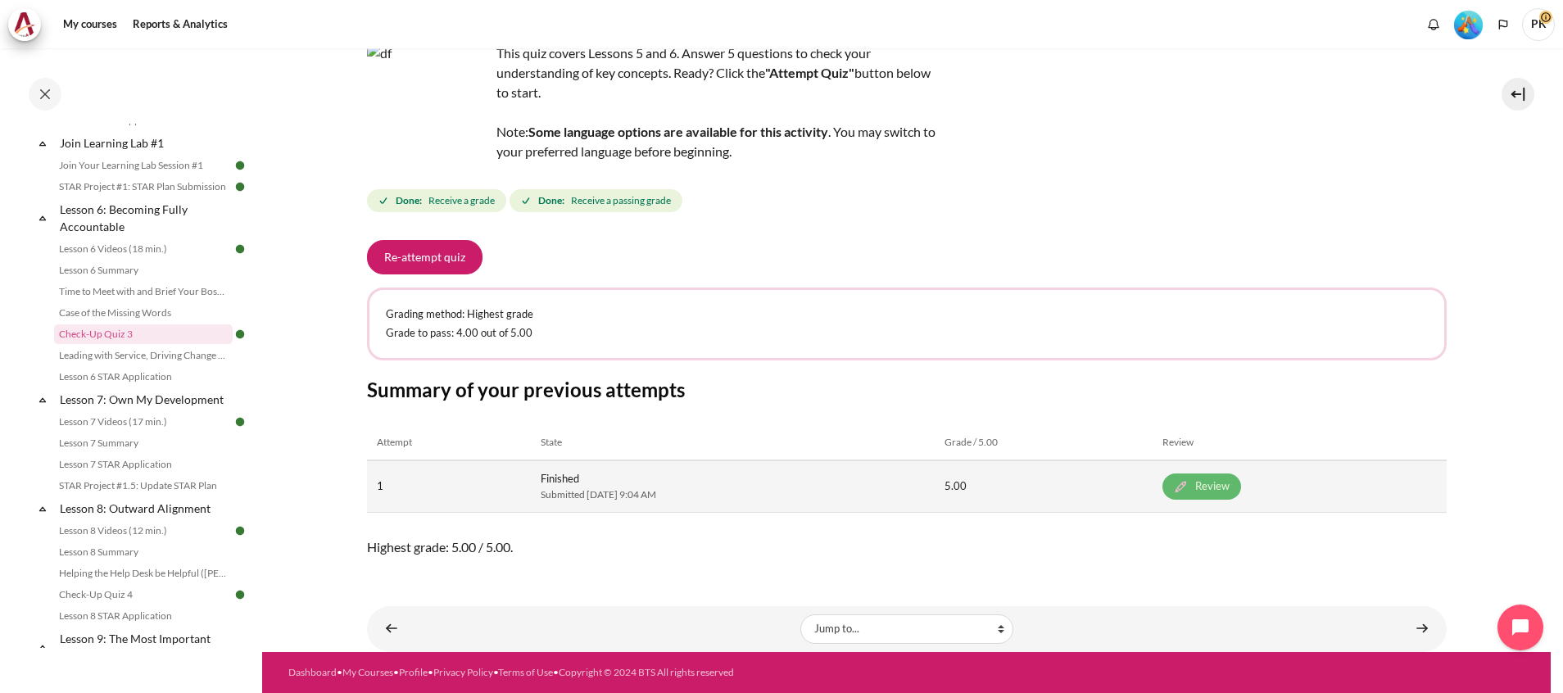
click at [1241, 491] on link "Review" at bounding box center [1201, 486] width 79 height 26
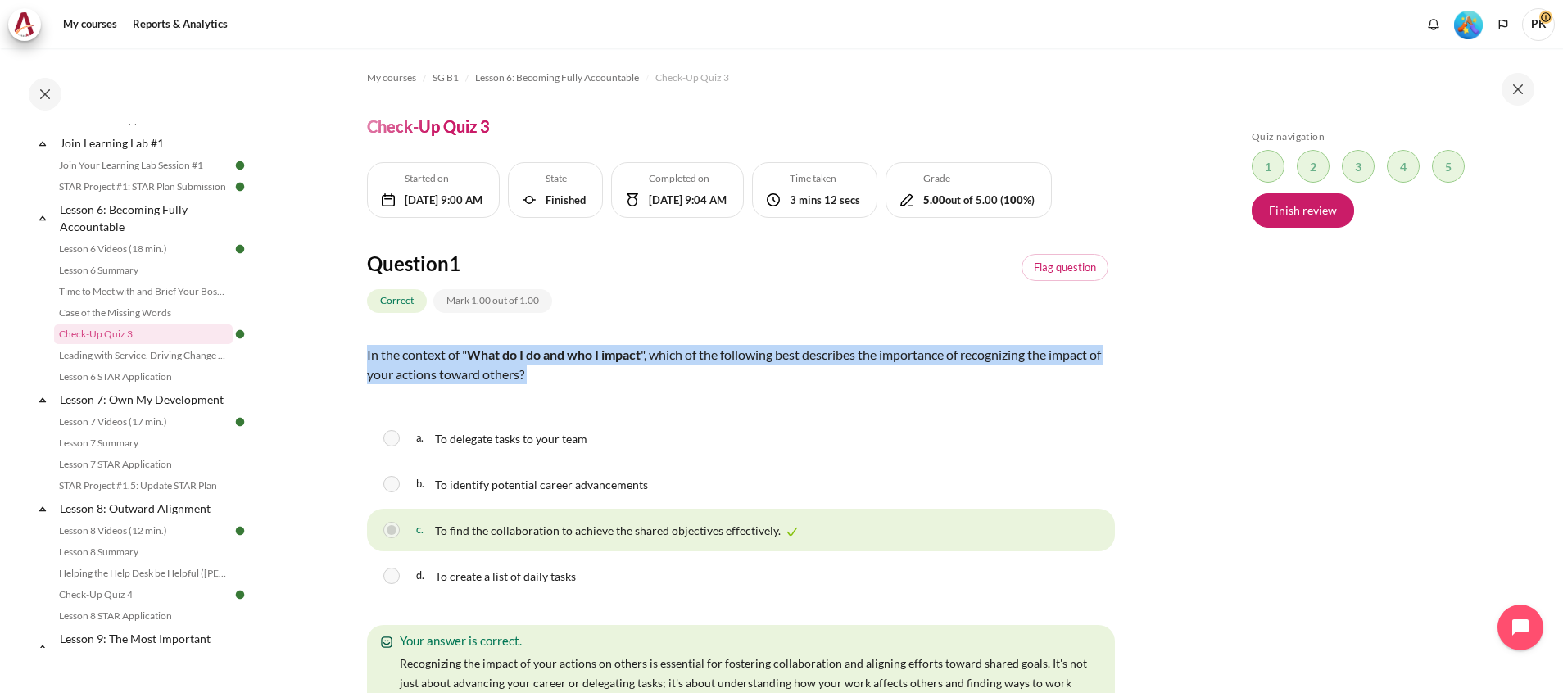
drag, startPoint x: 368, startPoint y: 418, endPoint x: 598, endPoint y: 441, distance: 231.3
click at [598, 384] on p "In the context of " What do I do and who I impact ", which of the following bes…" at bounding box center [741, 364] width 748 height 39
copy p "In the context of " What do I do and who I impact ", which of the following bes…"
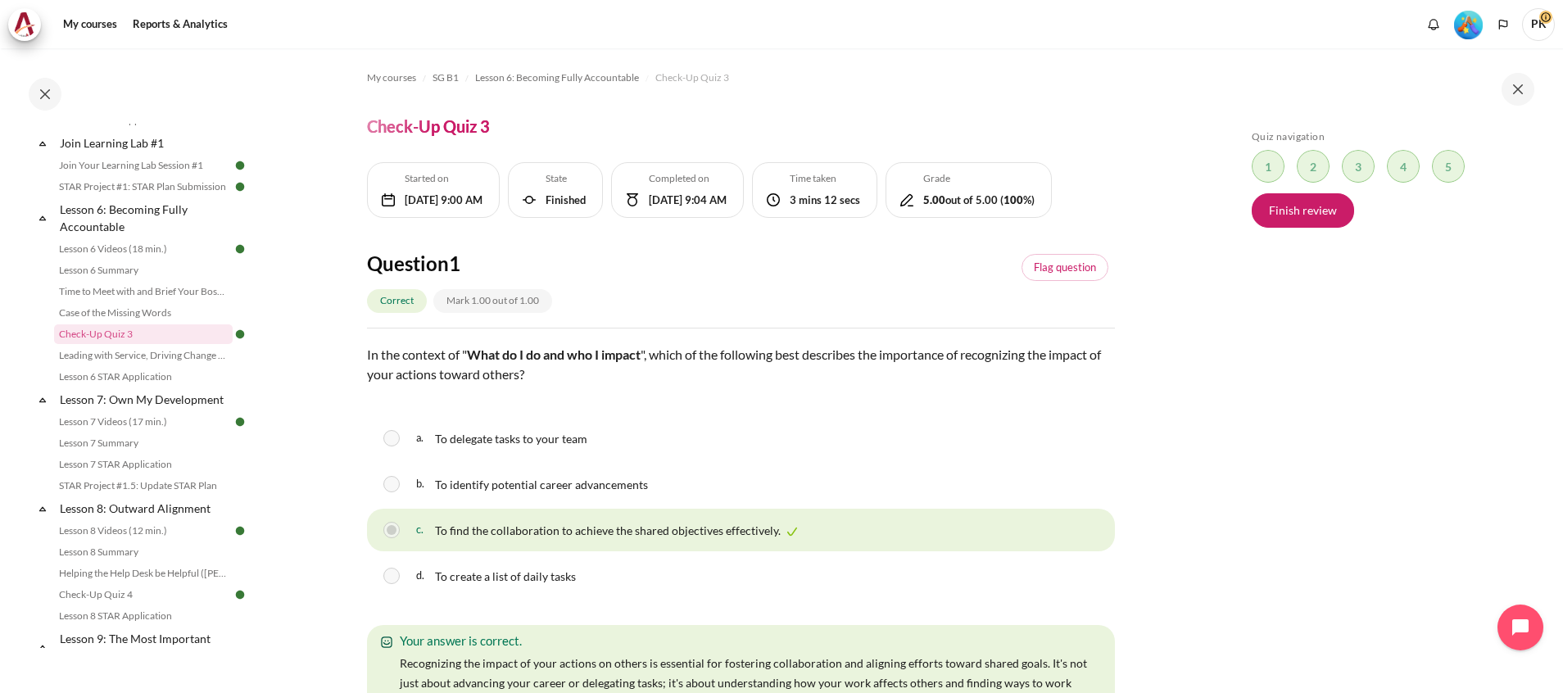
click at [703, 460] on div "a. To delegate tasks to your team" at bounding box center [741, 438] width 748 height 43
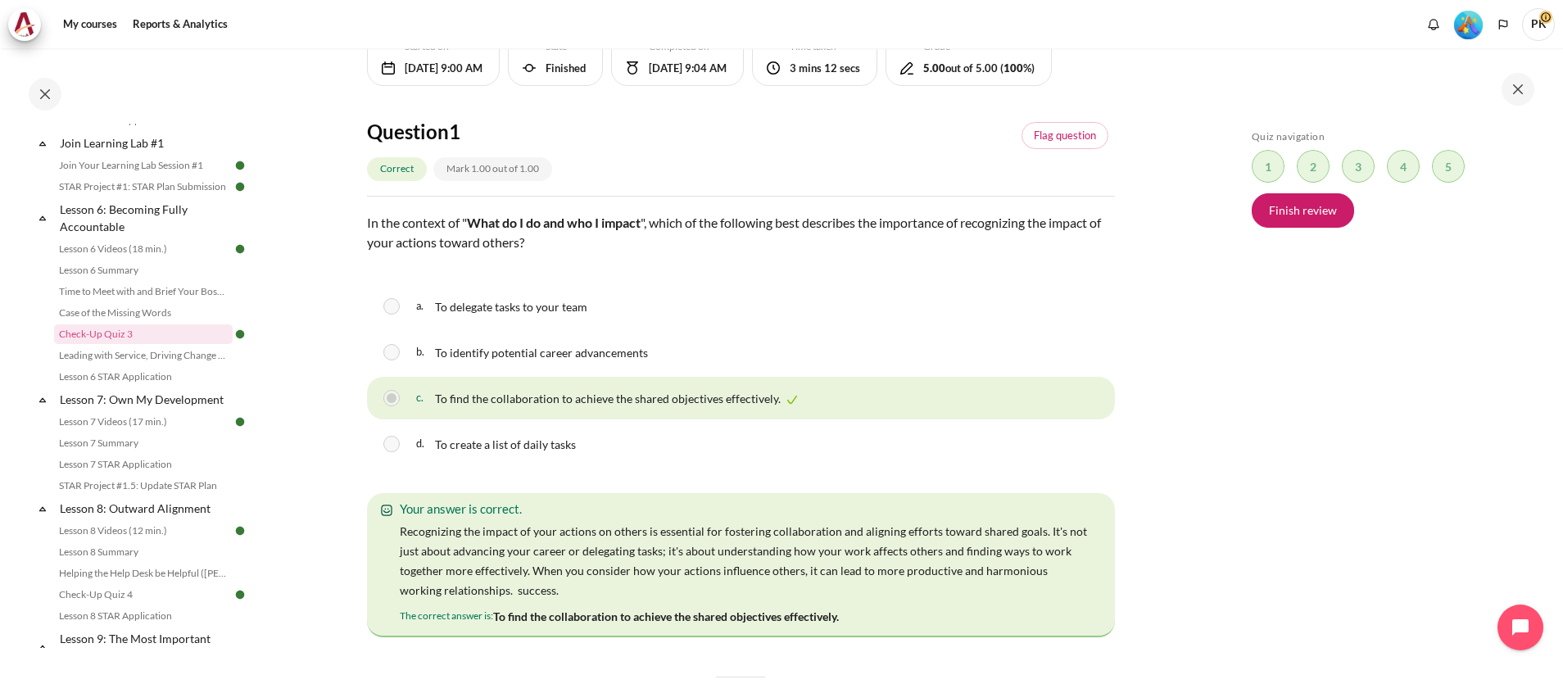
scroll to position [246, 0]
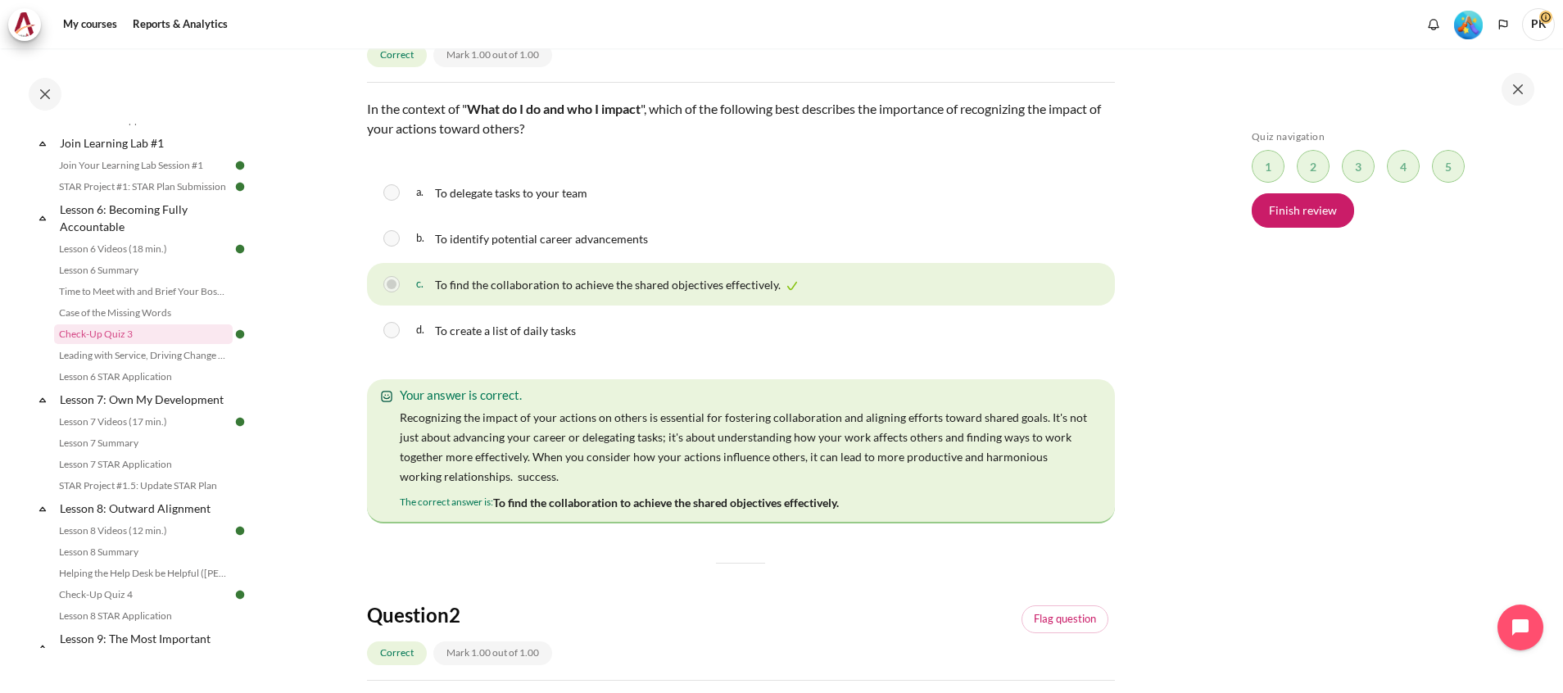
drag, startPoint x: 416, startPoint y: 258, endPoint x: 599, endPoint y: 396, distance: 228.7
click at [599, 351] on div "a. To delegate tasks to your team b. To identify potential career advancements …" at bounding box center [741, 261] width 748 height 180
copy div "a. To delegate tasks to your team b. To identify potential career advancements …"
click at [1280, 461] on div "Skip Quiz navigation Quiz navigation Question 1 This page Question 2 This page …" at bounding box center [1389, 382] width 292 height 505
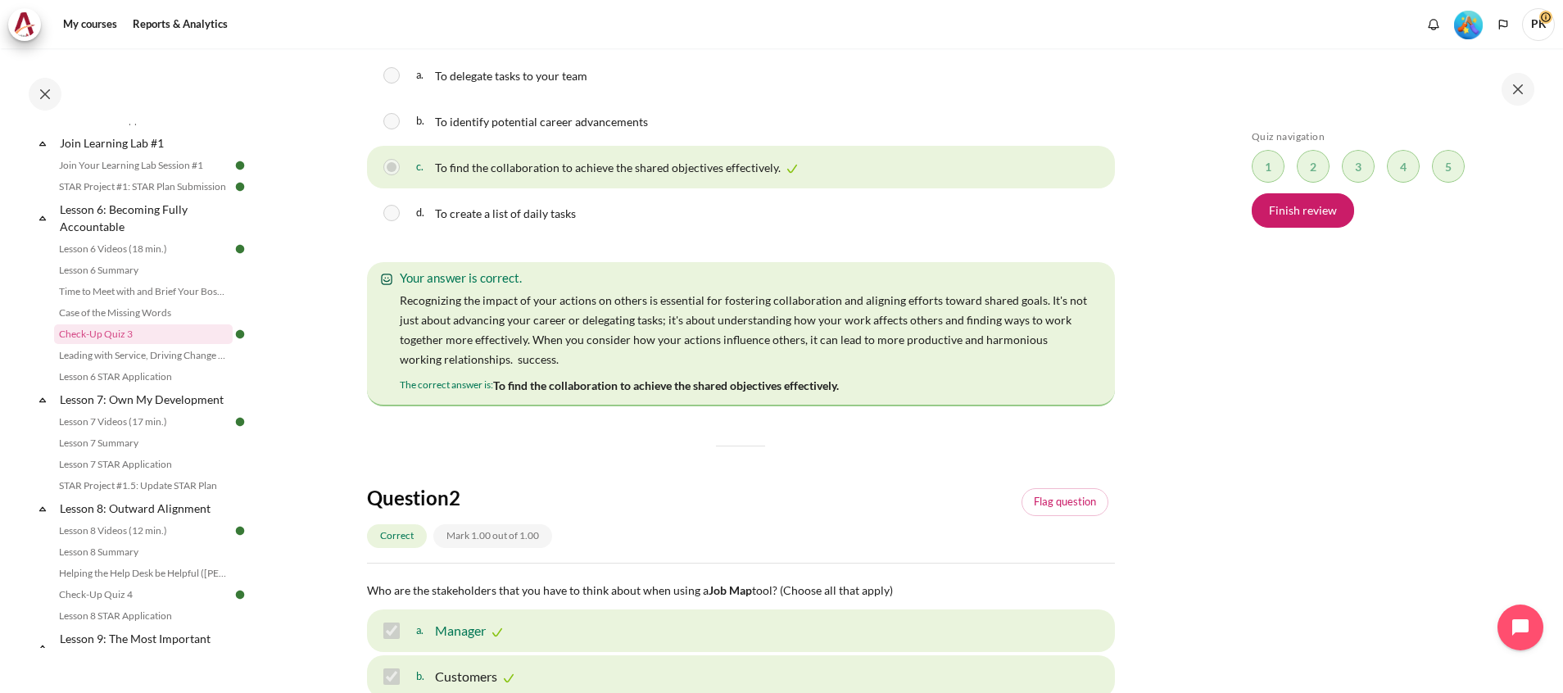
scroll to position [614, 0]
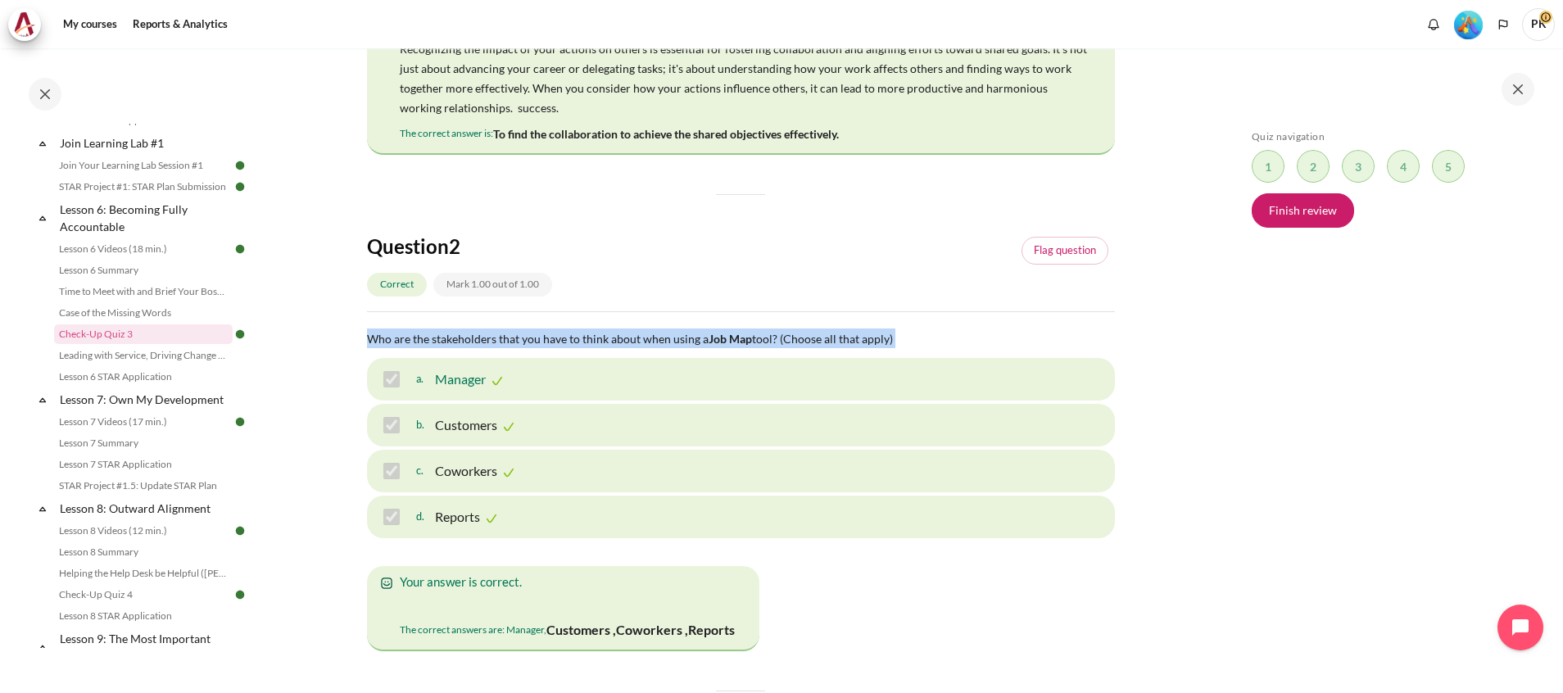
drag, startPoint x: 371, startPoint y: 401, endPoint x: 908, endPoint y: 411, distance: 536.6
click at [908, 348] on p "Who are the stakeholders that you have to think about when using a Job Map tool…" at bounding box center [741, 338] width 748 height 20
copy p "Who are the stakeholders that you have to think about when using a Job Map tool…"
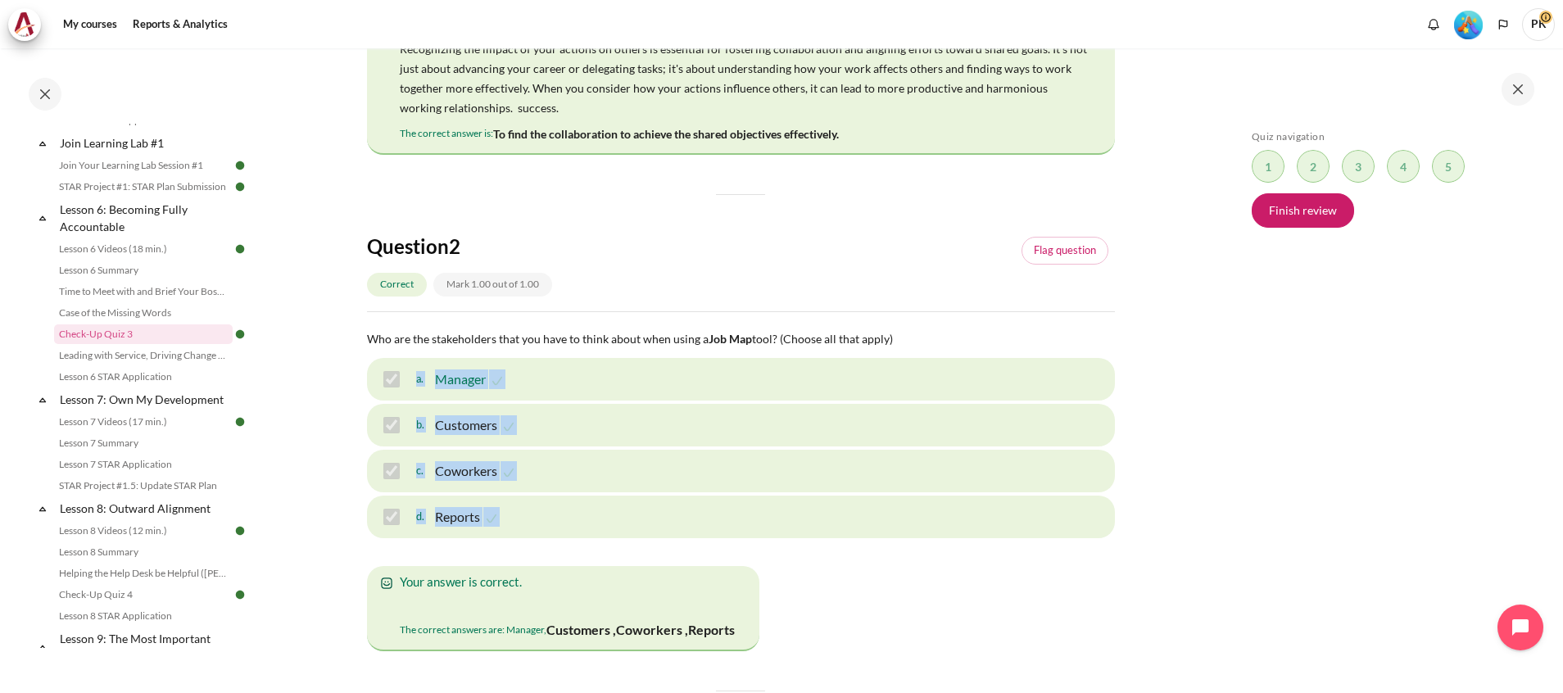
drag, startPoint x: 416, startPoint y: 443, endPoint x: 521, endPoint y: 590, distance: 180.2
click at [521, 538] on div "a. Manager b. Customers c. Coworkers d. Reports" at bounding box center [741, 448] width 748 height 180
copy div "a. Manager b. Customers c. Coworkers d. Reports"
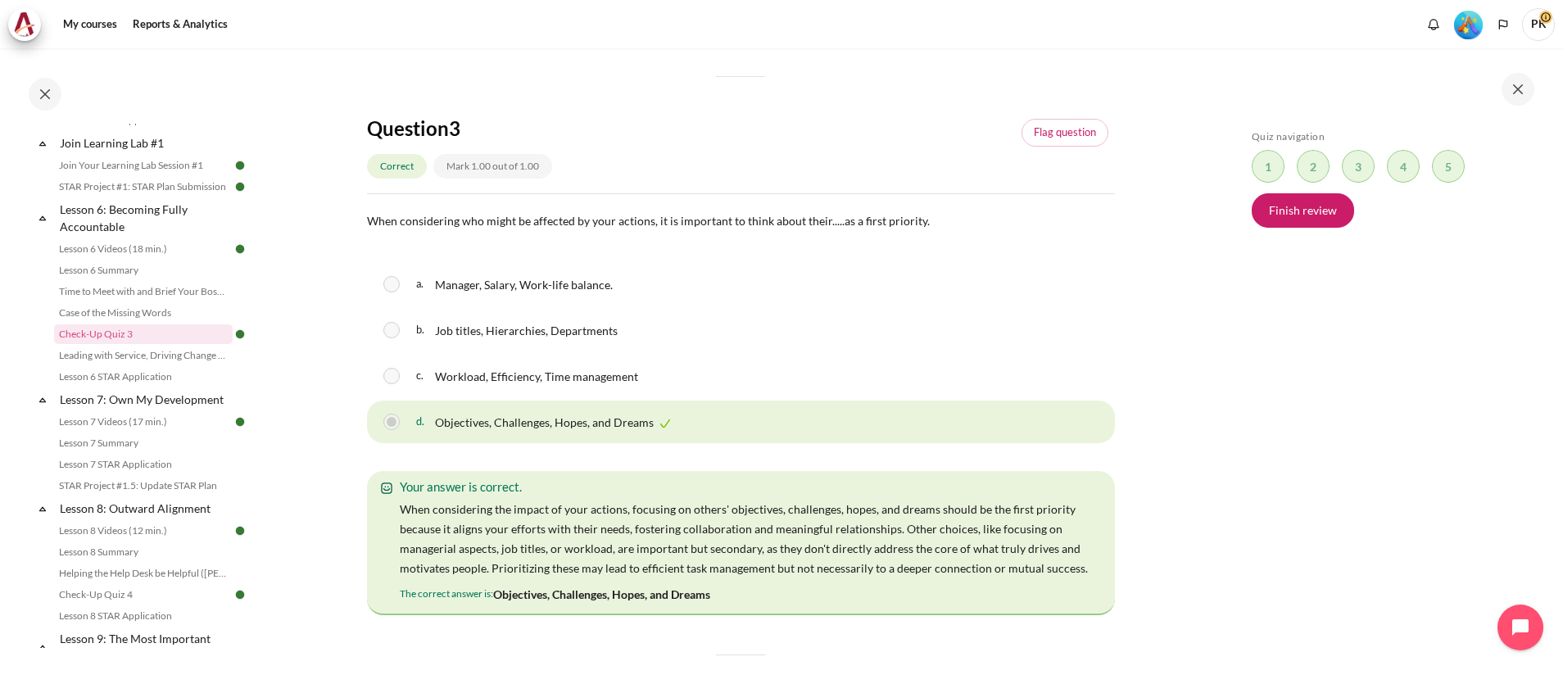
scroll to position [1597, 0]
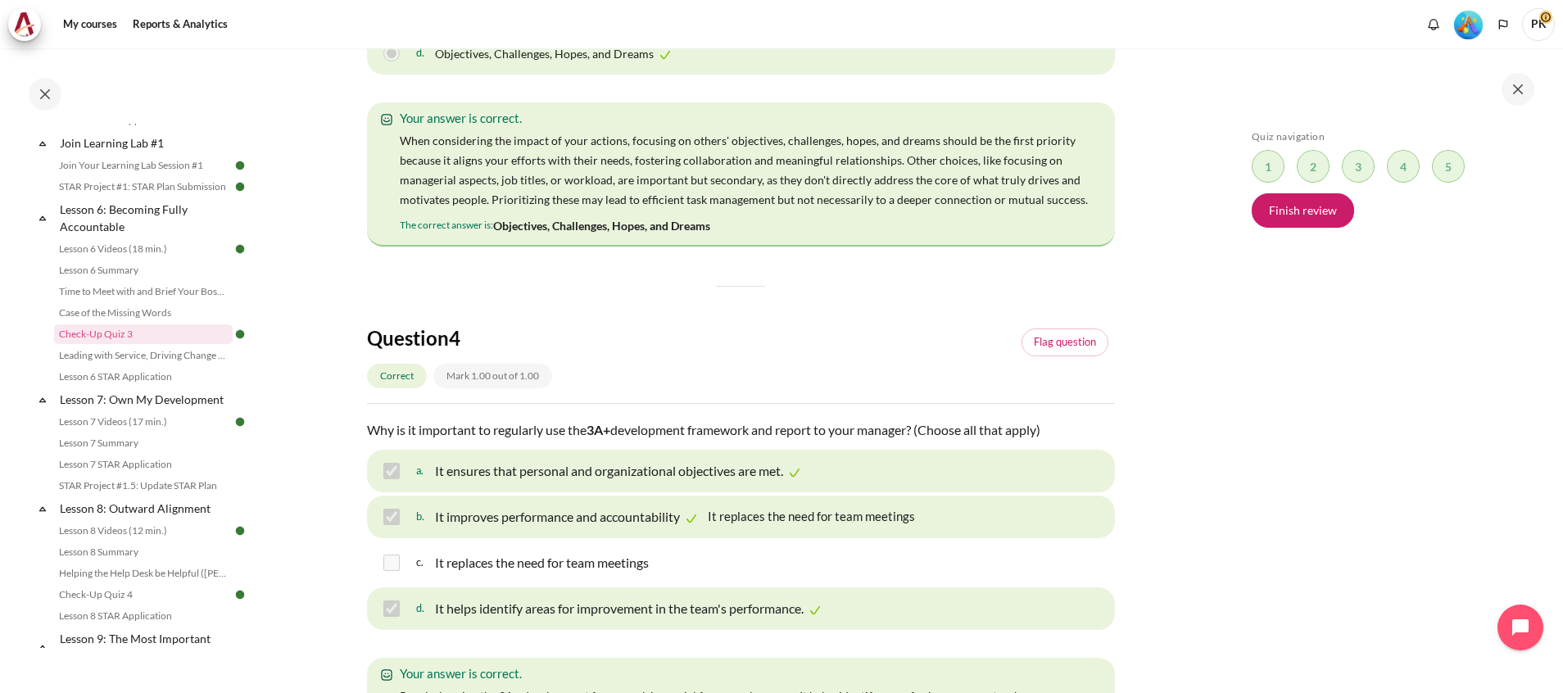
drag, startPoint x: 513, startPoint y: 249, endPoint x: 936, endPoint y: 246, distance: 423.5
click at [936, 246] on section "My courses SG B1 Lesson 6: Becoming Fully Accountable Check-Up Quiz 3 Check-Up …" at bounding box center [740, 75] width 957 height 3249
copy span "When considering who might be affected by your actions, it is important to thin…"
drag, startPoint x: 414, startPoint y: 315, endPoint x: 650, endPoint y: 451, distance: 271.9
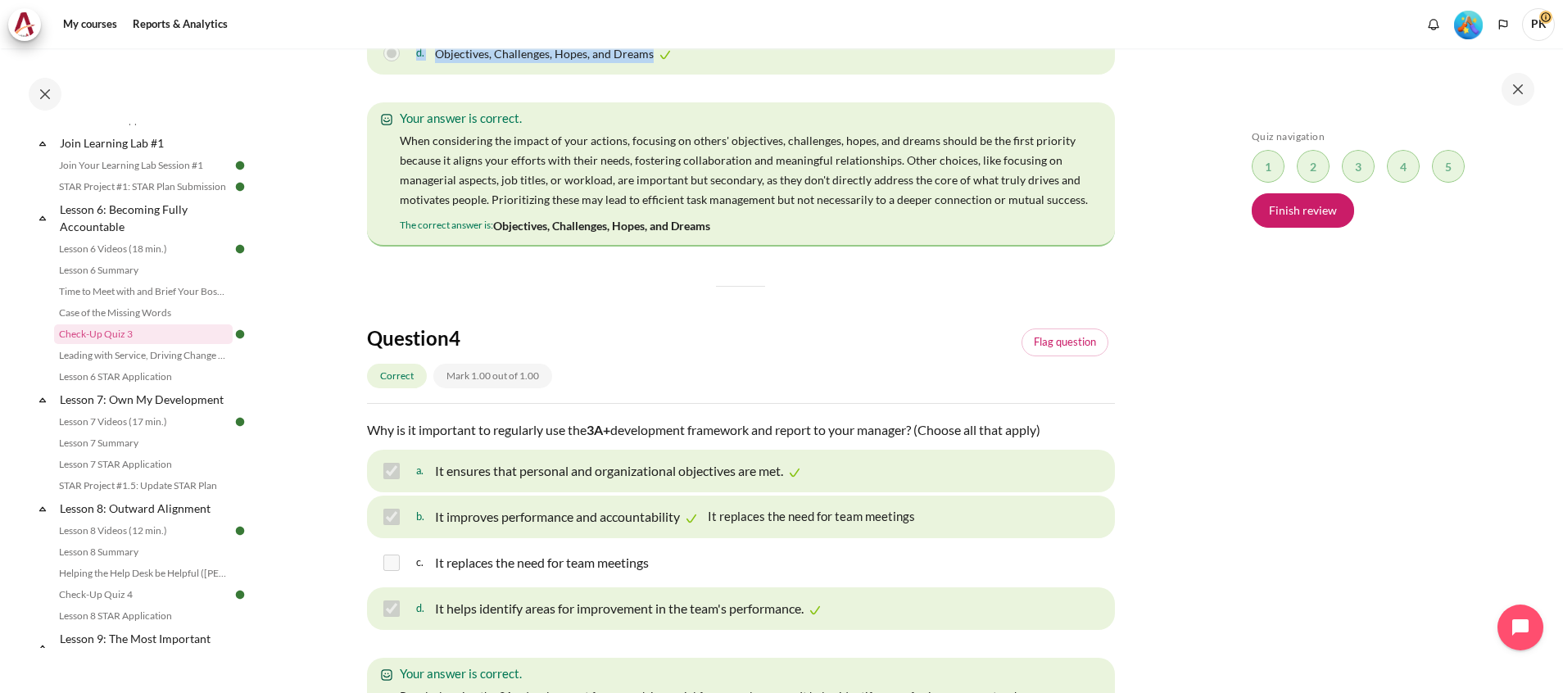
copy div "a. Manager, Salary, Work-life balance. b. Job titles, Hierarchies, Departments …"
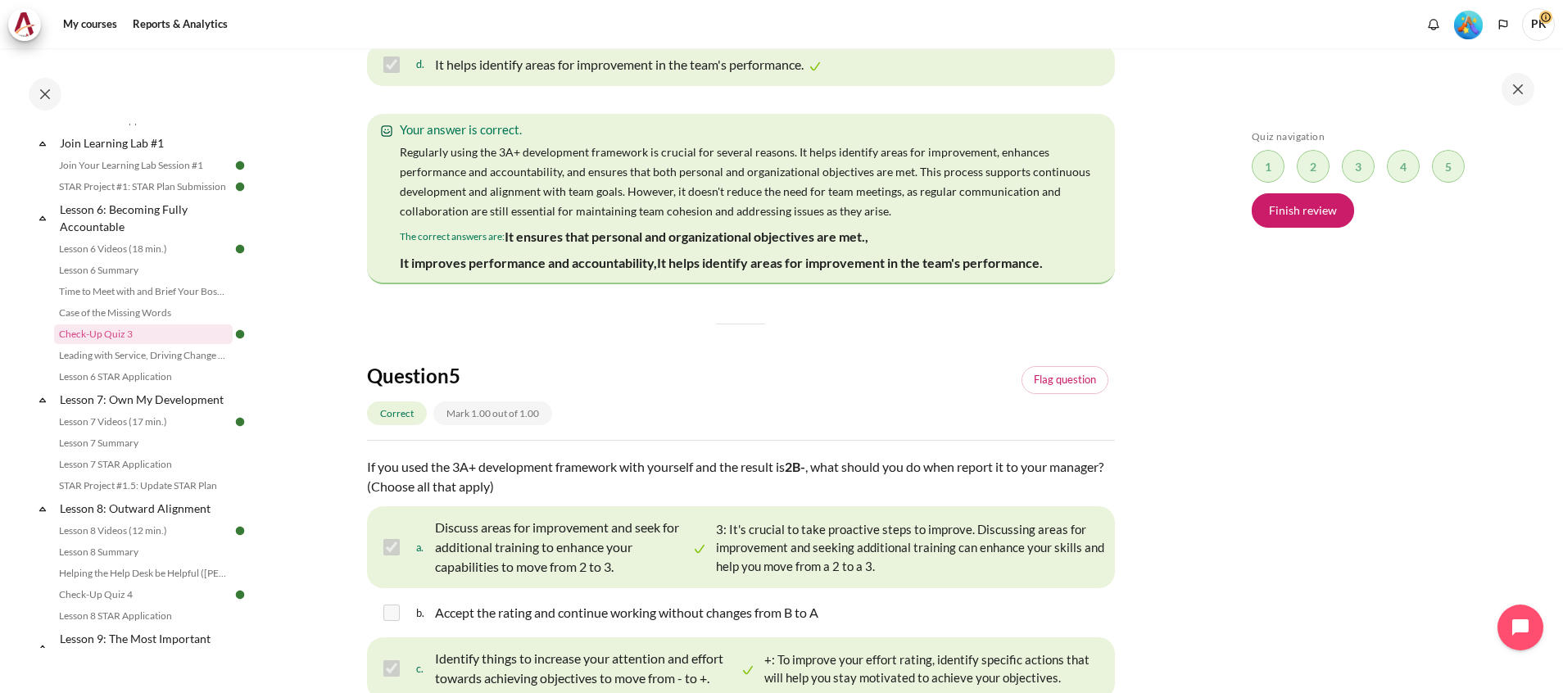
scroll to position [2212, 0]
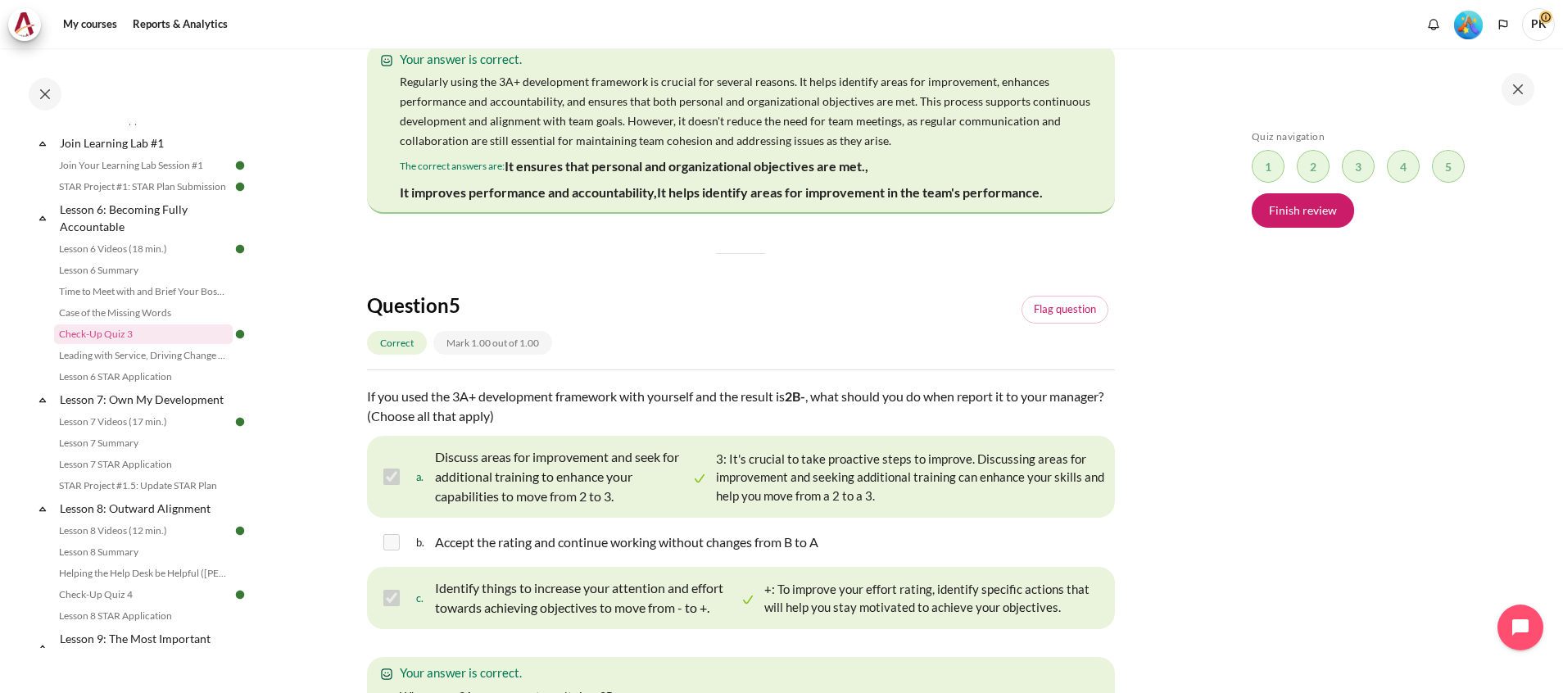
drag, startPoint x: 366, startPoint y: 211, endPoint x: 1075, endPoint y: 218, distance: 708.6
copy p "Why is it important to regularly use the 3A+ development framework and report t…"
drag, startPoint x: 412, startPoint y: 256, endPoint x: 835, endPoint y: 391, distance: 444.5
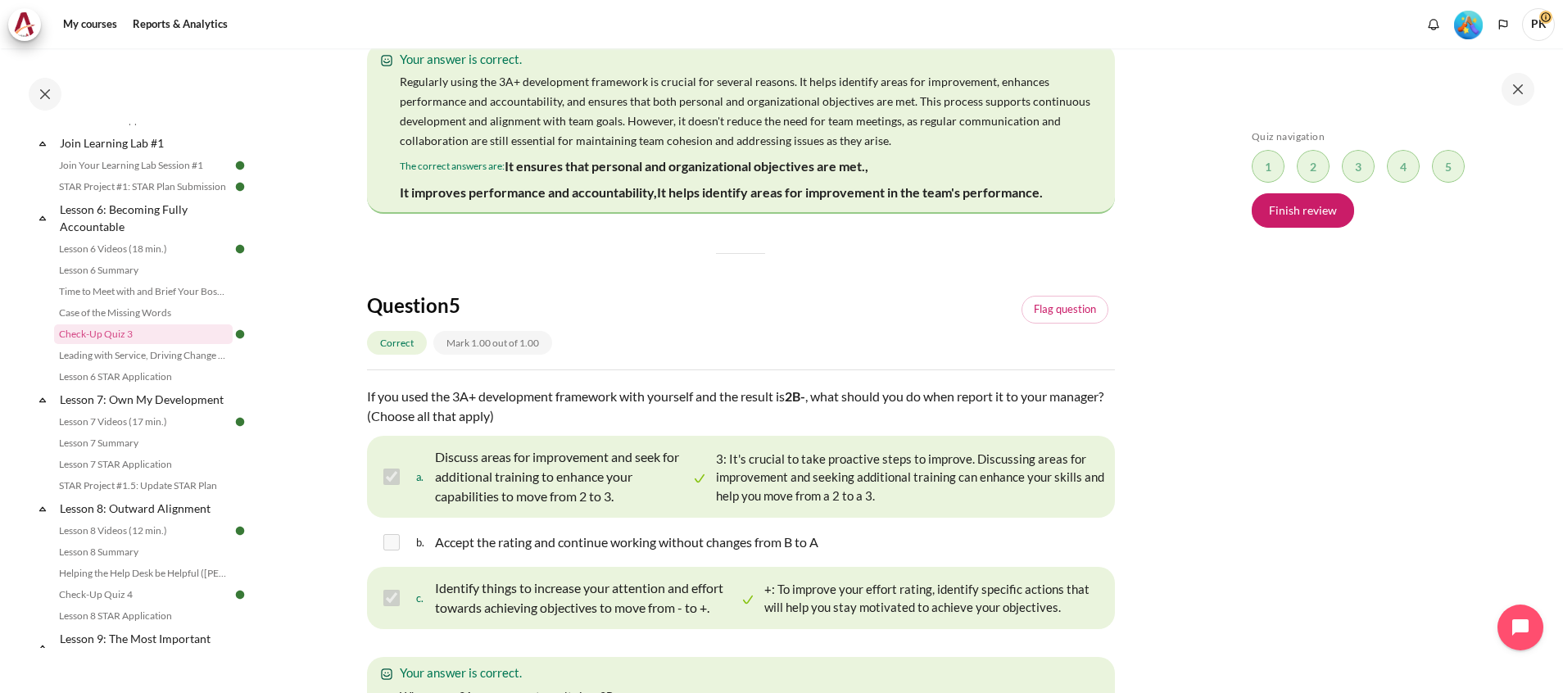
copy div "a. It ensures that personal and organizational objectives are met. b. It improv…"
click at [1283, 425] on div "Skip Quiz navigation Quiz navigation Question 1 This page Question 2 This page …" at bounding box center [1389, 382] width 292 height 505
drag, startPoint x: 1334, startPoint y: 444, endPoint x: 1185, endPoint y: 460, distance: 150.0
click at [1331, 444] on div "Skip Quiz navigation Quiz navigation Question 1 This page Question 2 This page …" at bounding box center [1389, 382] width 292 height 505
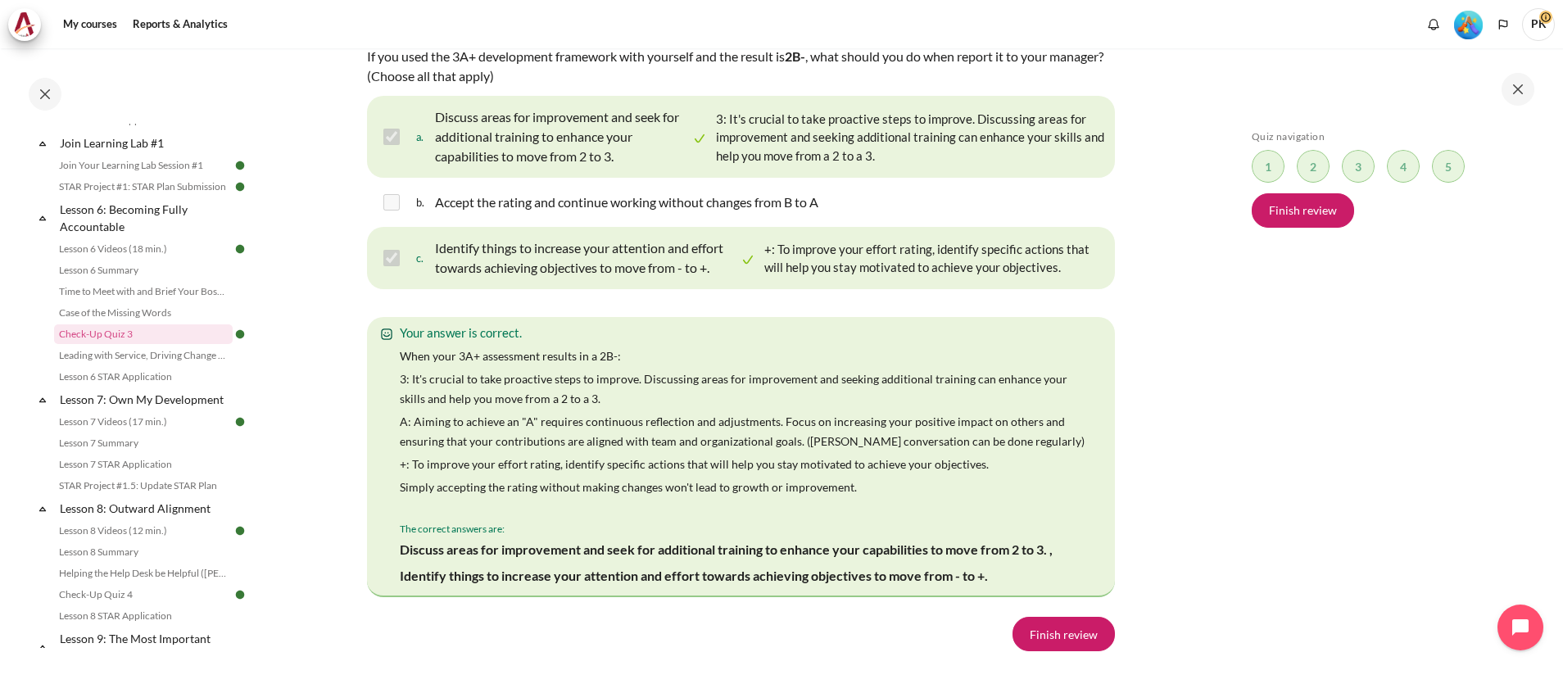
scroll to position [2797, 0]
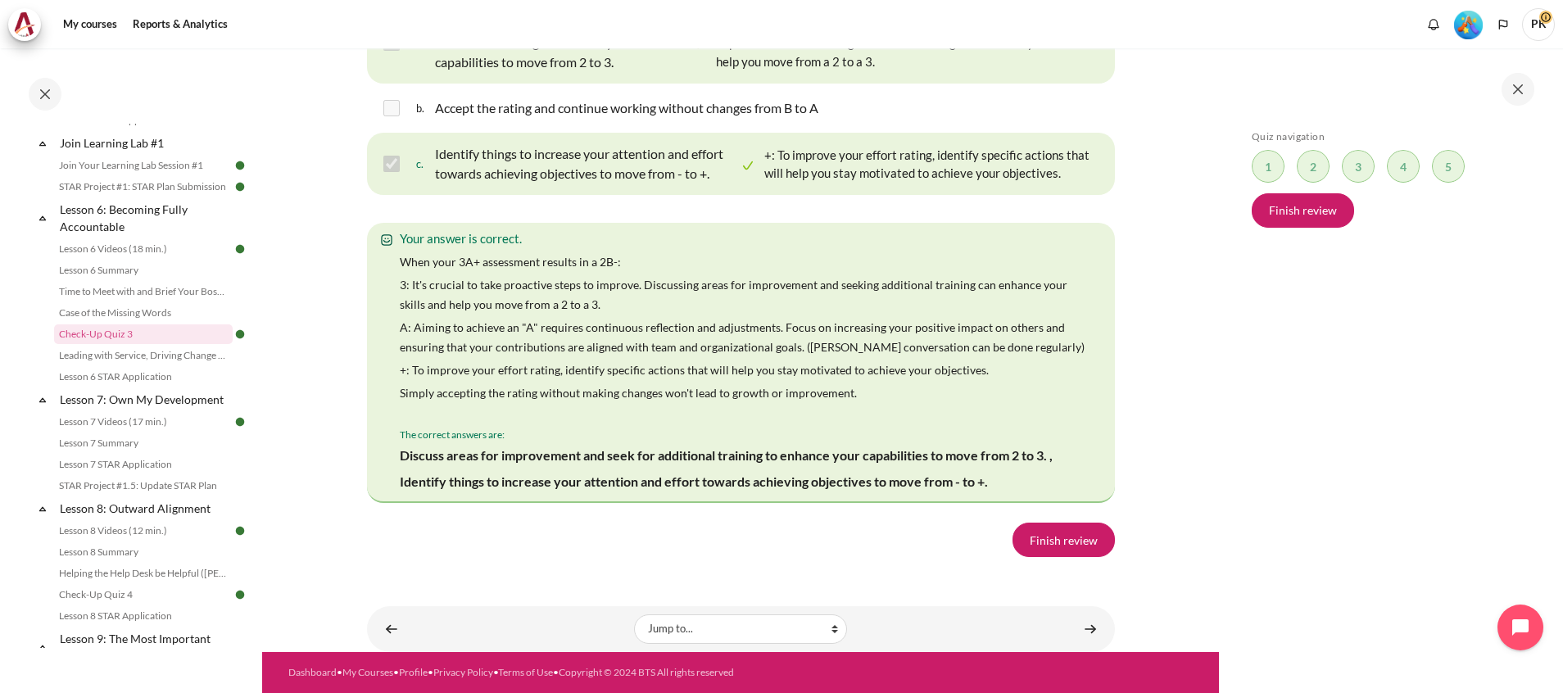
drag, startPoint x: 364, startPoint y: 210, endPoint x: 559, endPoint y: 223, distance: 195.4
copy p "If you used the 3A+ development framework with yourself and the result is 2B- ,…"
drag, startPoint x: 618, startPoint y: 311, endPoint x: 438, endPoint y: 271, distance: 184.6
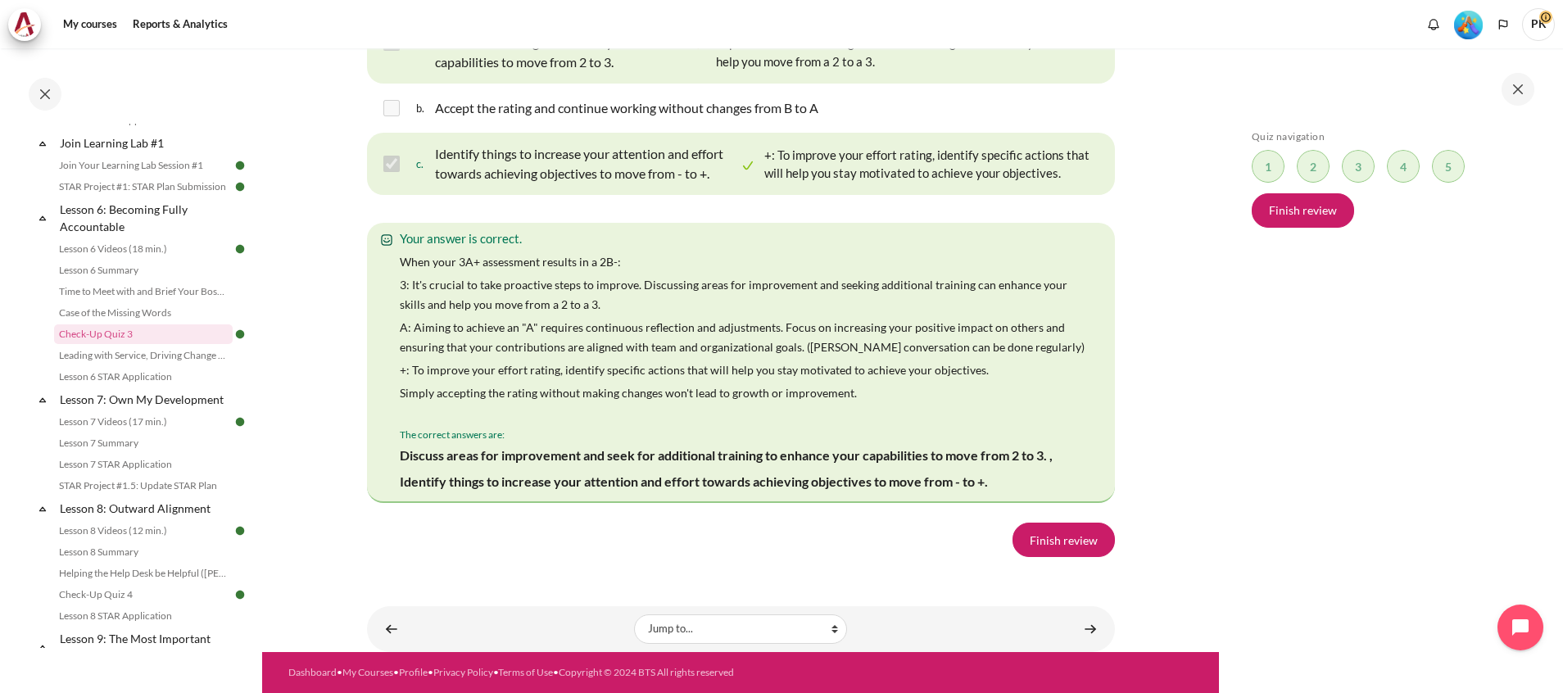
click at [438, 72] on p "Discuss areas for improvement and seek for additional training to enhance your …" at bounding box center [561, 42] width 253 height 59
copy p "Discuss areas for improvement and seek for additional training to enhance your …"
drag, startPoint x: 858, startPoint y: 359, endPoint x: 437, endPoint y: 360, distance: 420.2
click at [437, 129] on div "b. Accept the rating and continue working without changes from B to A" at bounding box center [741, 108] width 748 height 43
drag, startPoint x: 433, startPoint y: 396, endPoint x: 720, endPoint y: 414, distance: 287.2
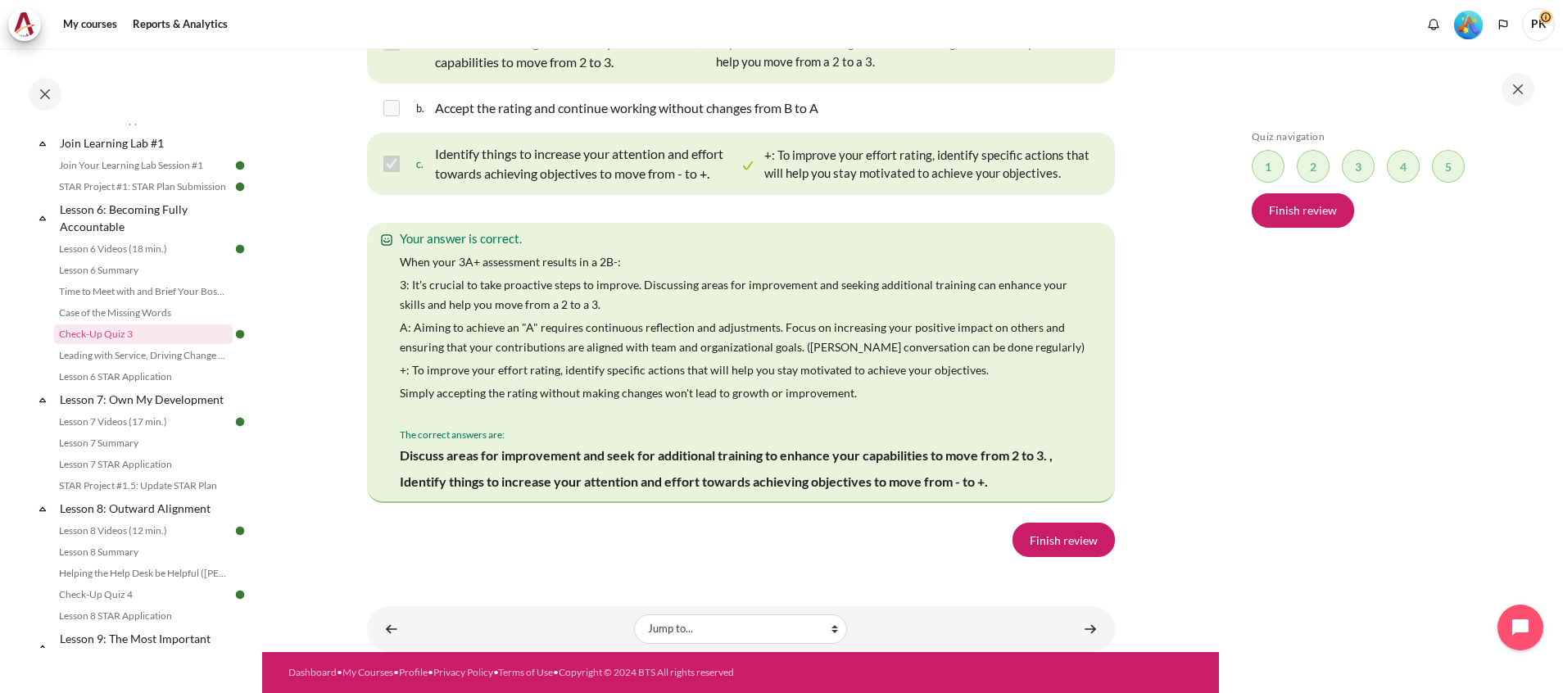
click at [720, 187] on div "c. Identify things to increase your attention and effort towards achieving obje…" at bounding box center [576, 164] width 320 height 46
click at [1397, 532] on div "Skip Quiz navigation Quiz navigation Question 1 This page Question 2 This page …" at bounding box center [1389, 382] width 292 height 505
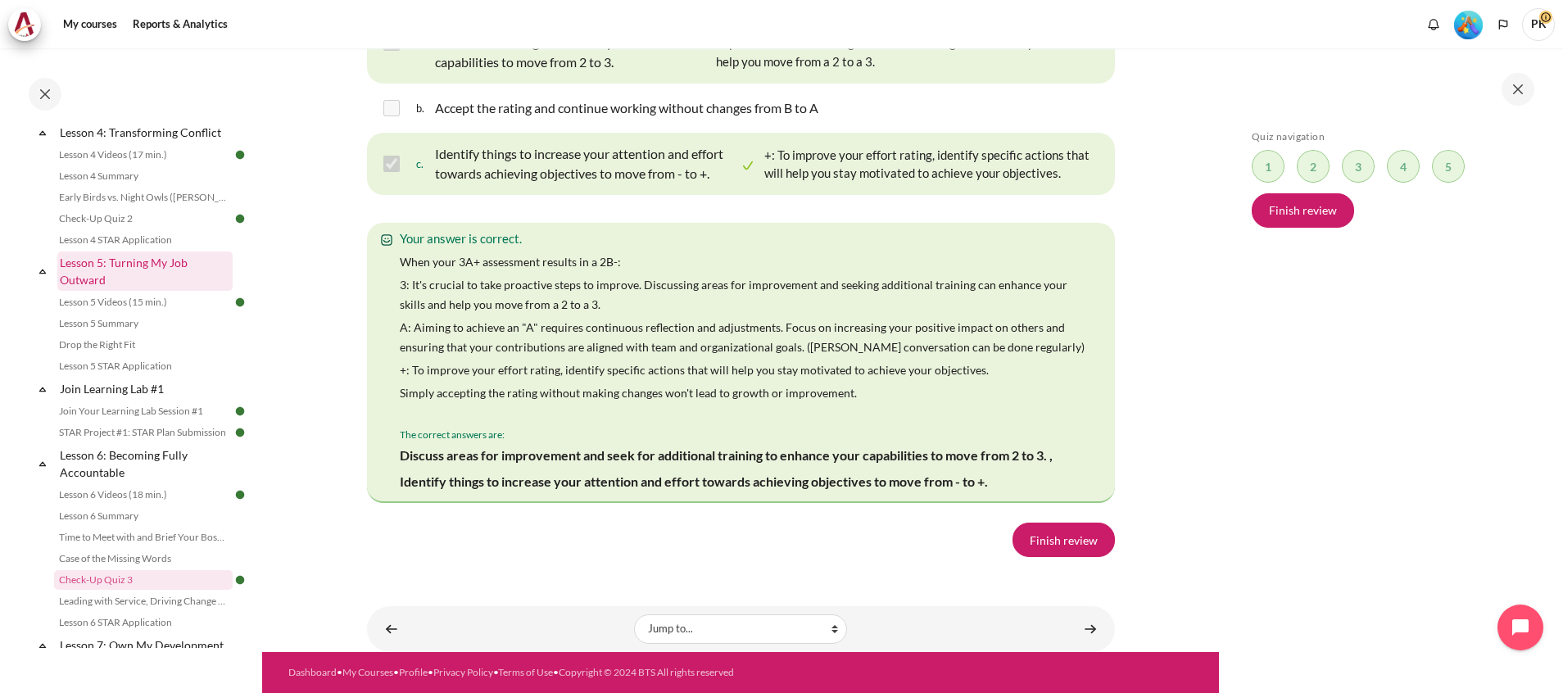
click at [138, 291] on link "Lesson 5: Turning My Job Outward" at bounding box center [144, 270] width 175 height 39
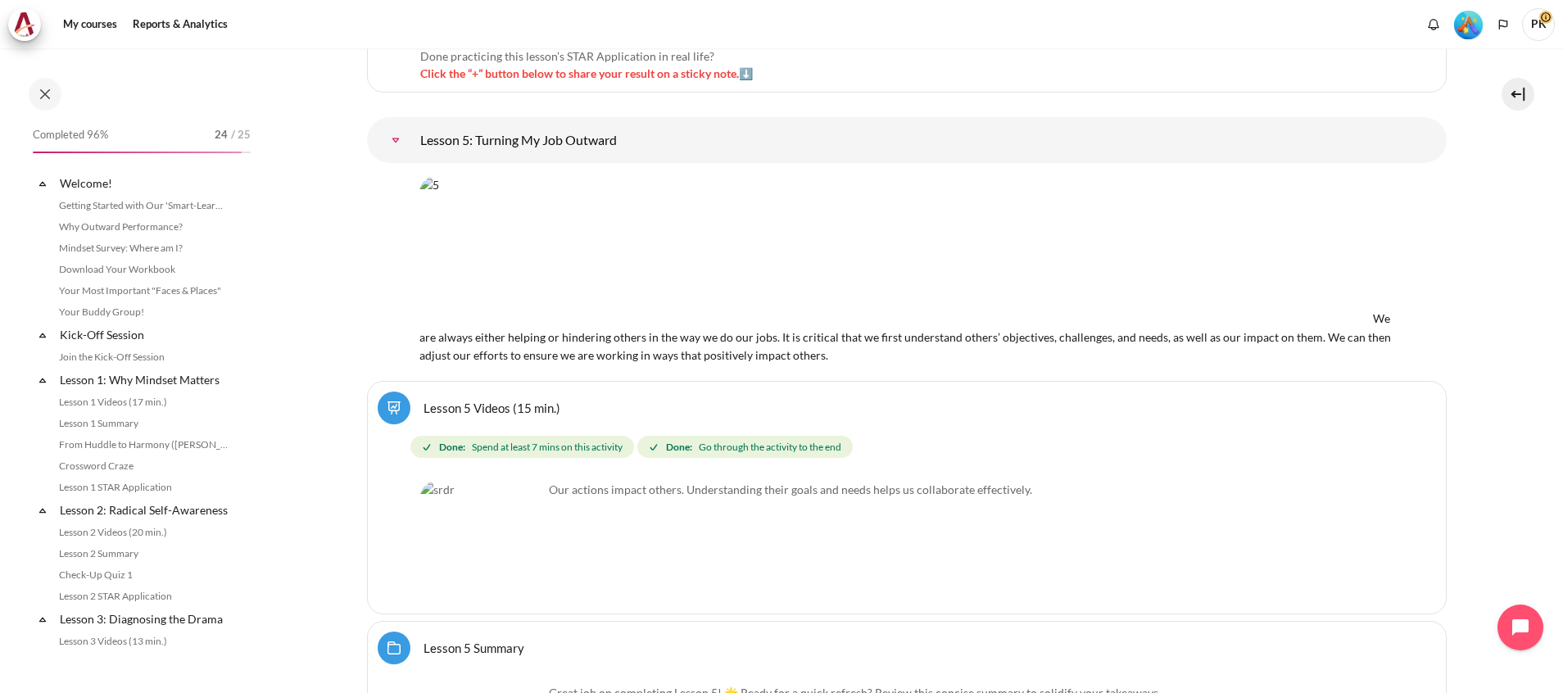
scroll to position [730, 0]
